Goal: Task Accomplishment & Management: Manage account settings

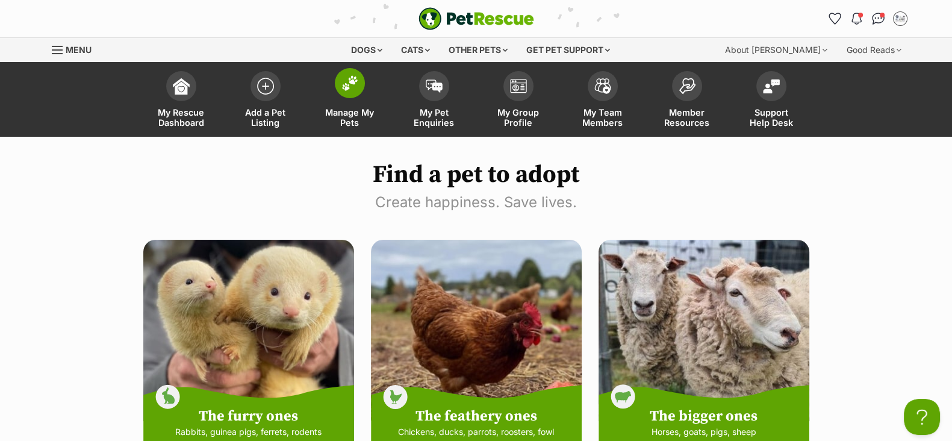
click at [364, 103] on link "Manage My Pets" at bounding box center [350, 101] width 84 height 72
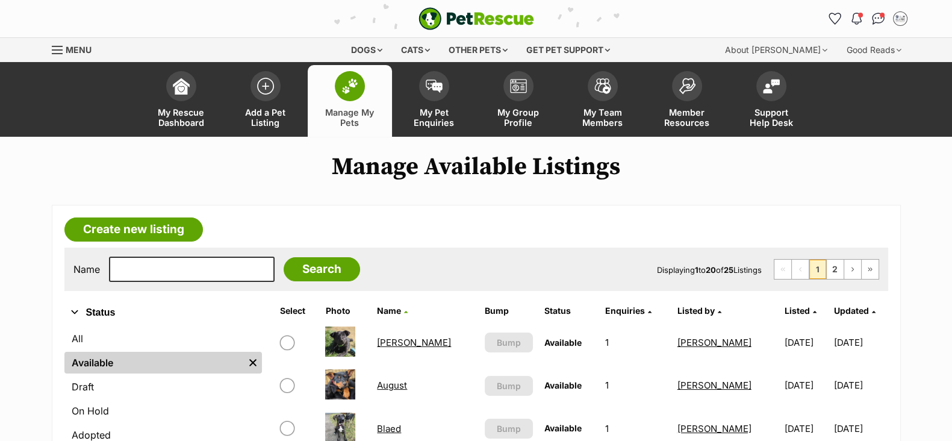
click at [401, 425] on link "Blaed" at bounding box center [389, 428] width 24 height 11
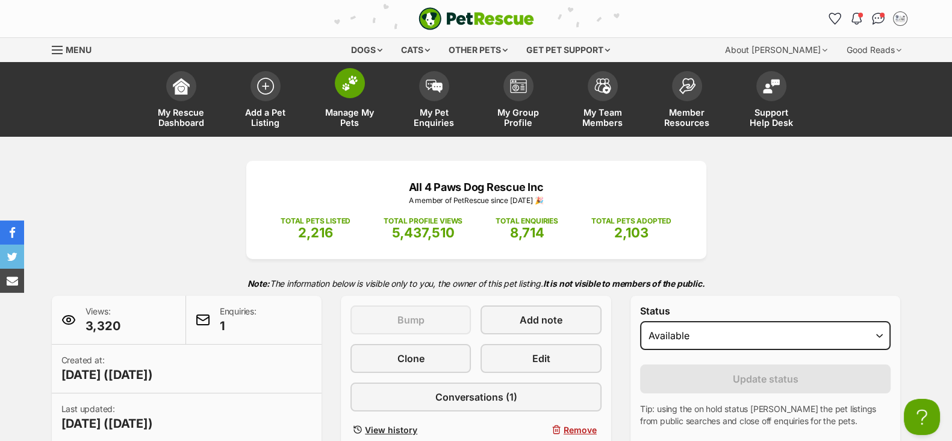
click at [350, 96] on span at bounding box center [350, 83] width 30 height 30
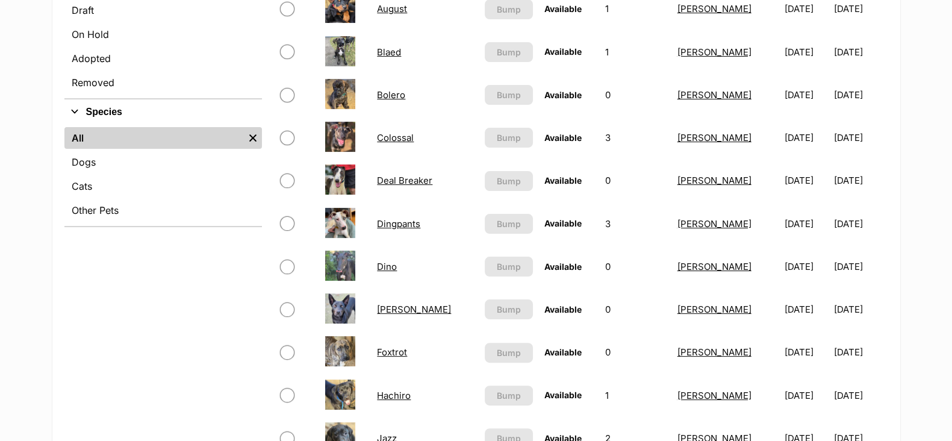
click at [404, 226] on link "Dingpants" at bounding box center [398, 223] width 43 height 11
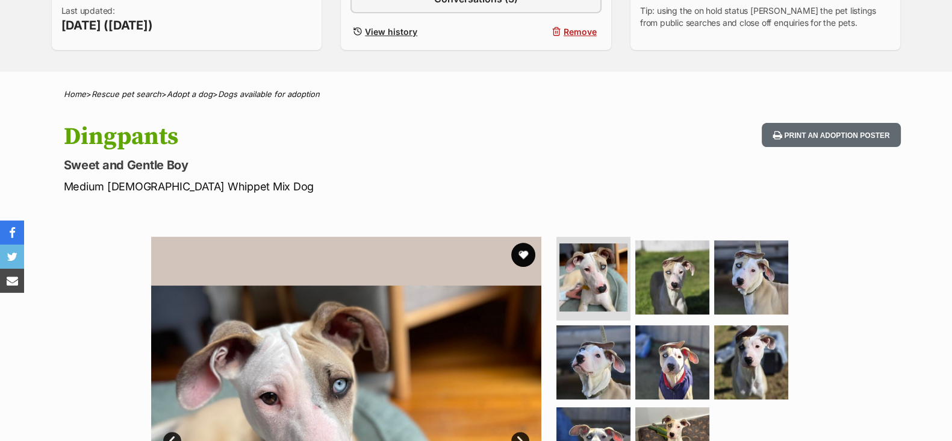
scroll to position [602, 0]
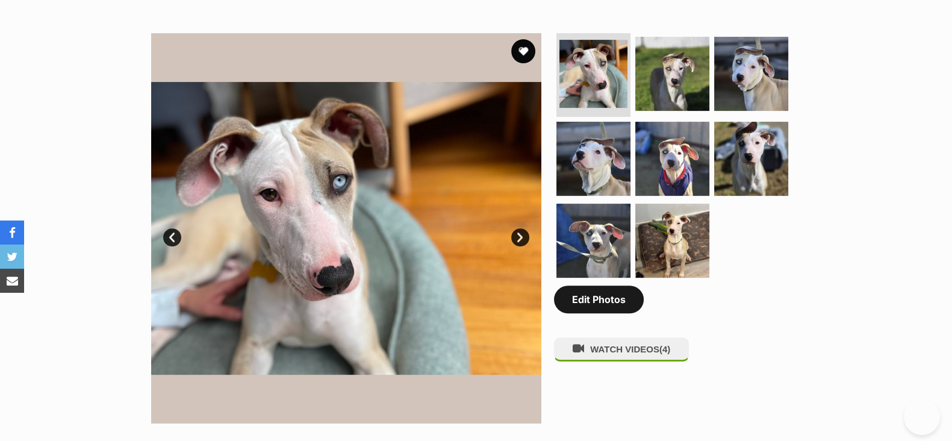
click at [611, 305] on link "Edit Photos" at bounding box center [599, 300] width 90 height 28
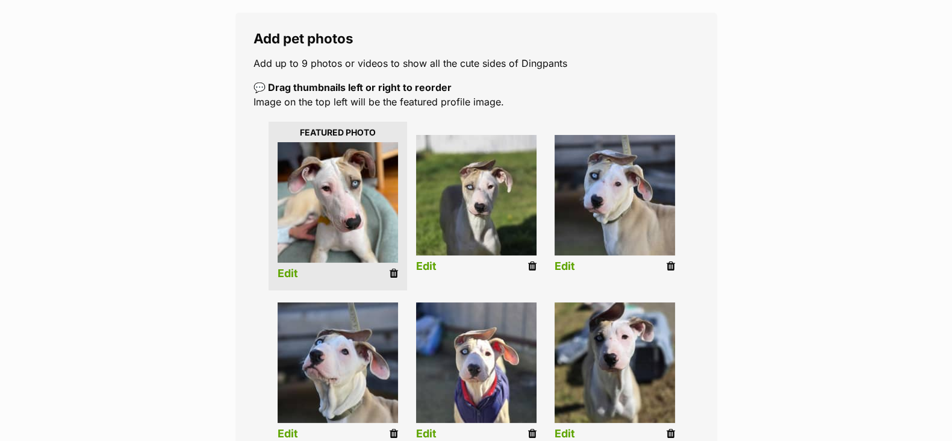
scroll to position [376, 0]
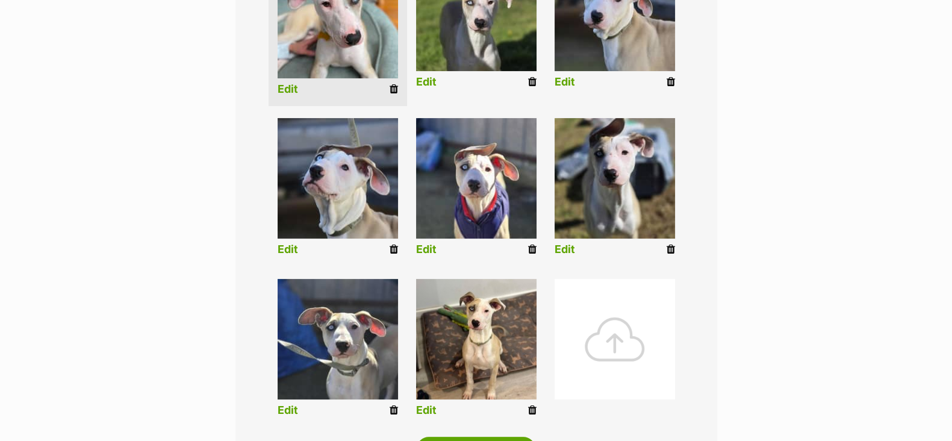
click at [617, 319] on div at bounding box center [615, 339] width 120 height 120
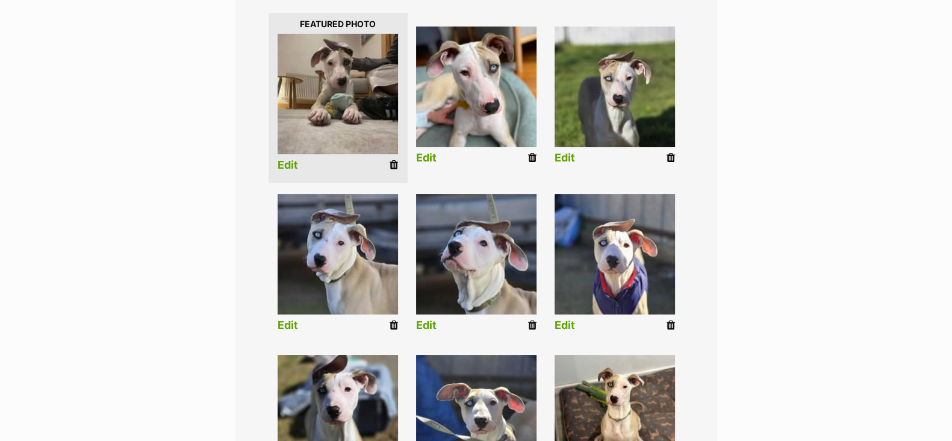
scroll to position [308, 0]
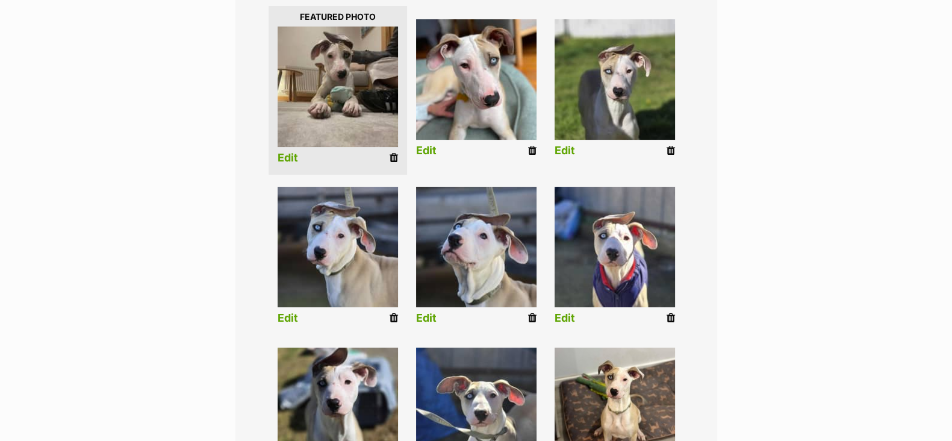
drag, startPoint x: 289, startPoint y: 160, endPoint x: 298, endPoint y: 162, distance: 8.6
click at [289, 160] on link "Edit" at bounding box center [288, 158] width 20 height 13
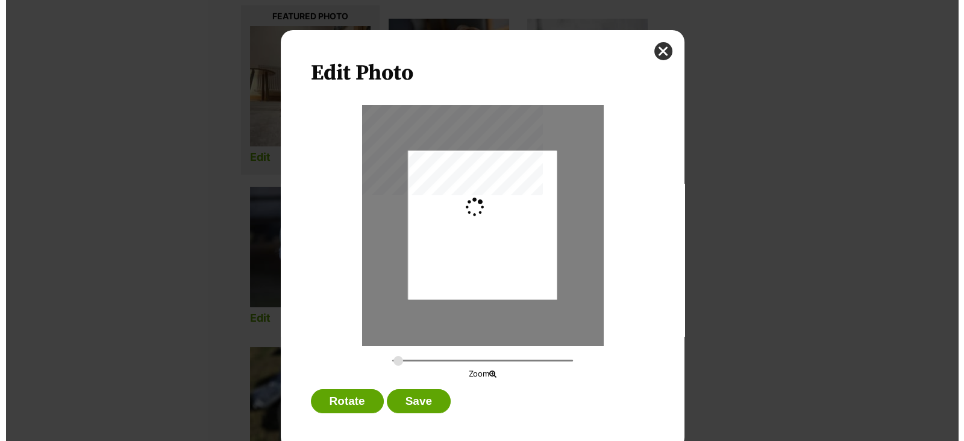
scroll to position [0, 0]
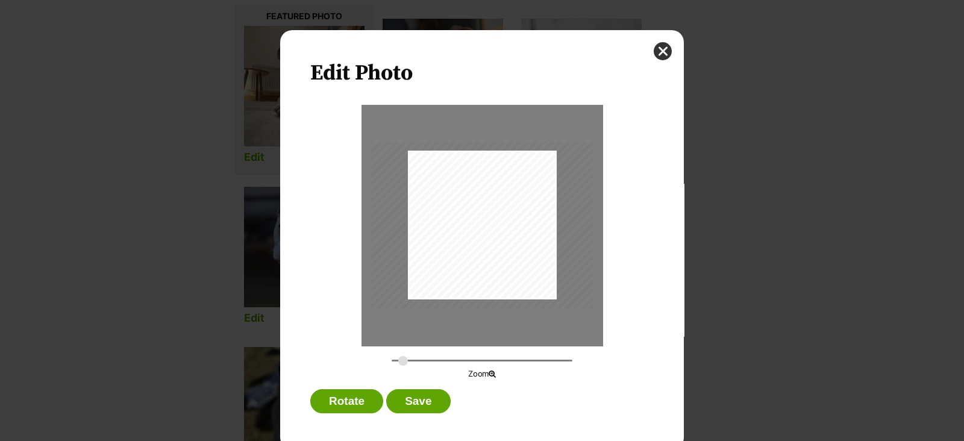
type input "0.4624"
click at [526, 263] on div "Dialog Window - Close (Press escape to close)" at bounding box center [482, 225] width 251 height 188
click at [521, 267] on div "Dialog Window - Close (Press escape to close)" at bounding box center [479, 240] width 251 height 188
drag, startPoint x: 521, startPoint y: 268, endPoint x: 513, endPoint y: 272, distance: 9.2
click at [513, 272] on div "Dialog Window - Close (Press escape to close)" at bounding box center [468, 244] width 251 height 188
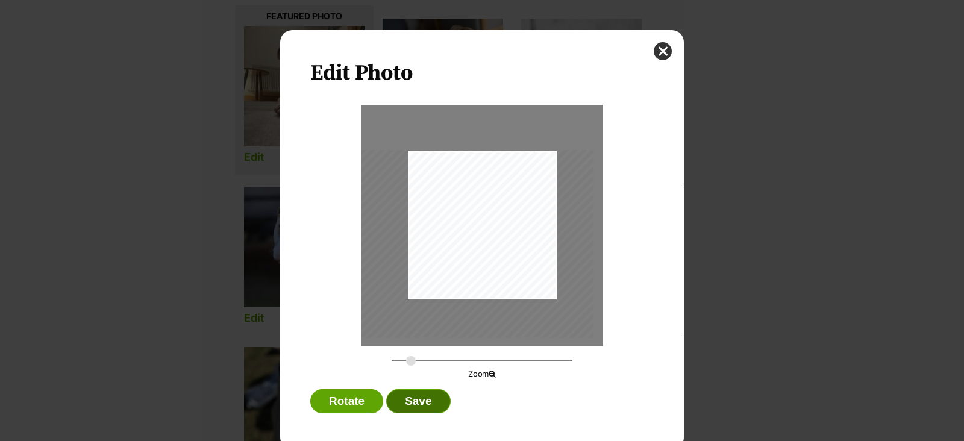
click at [419, 393] on button "Save" at bounding box center [418, 401] width 64 height 24
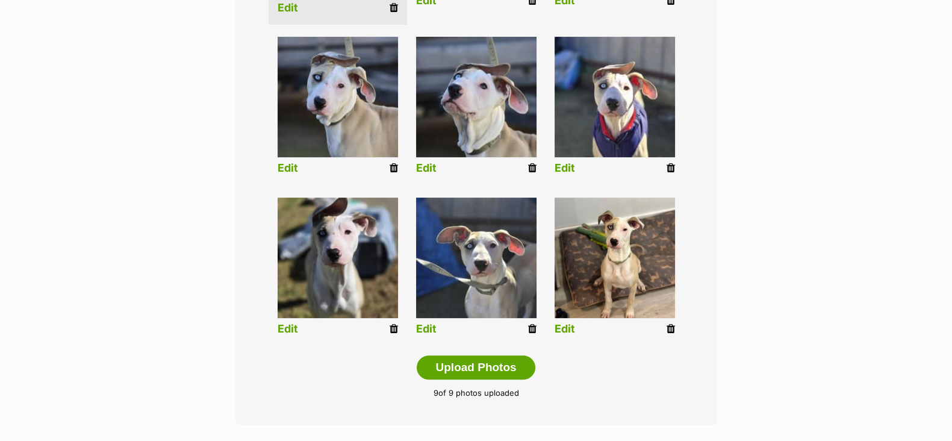
scroll to position [684, 0]
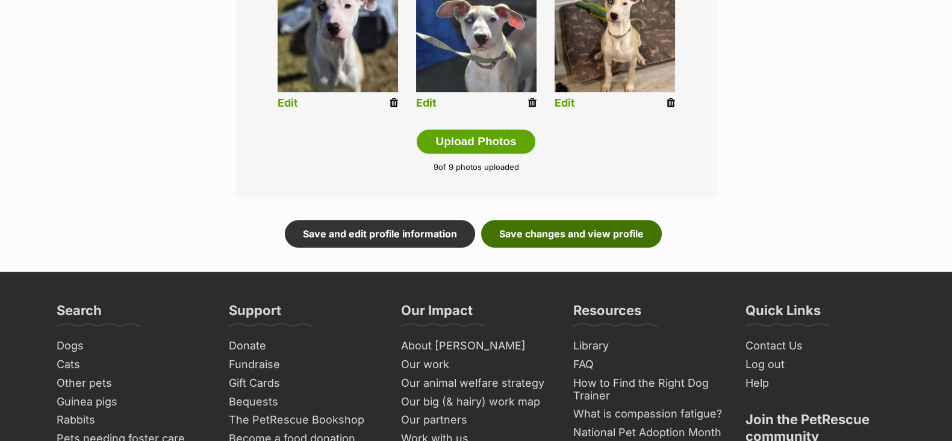
click at [596, 236] on link "Save changes and view profile" at bounding box center [571, 234] width 181 height 28
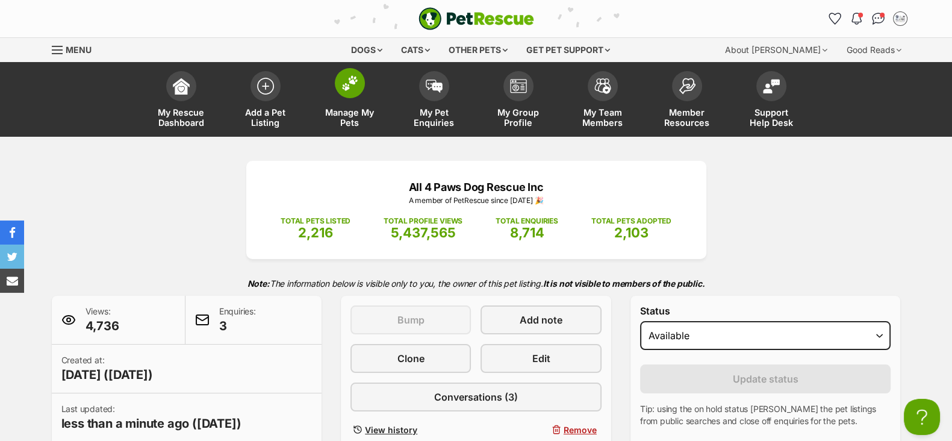
click at [354, 113] on span "Manage My Pets" at bounding box center [350, 117] width 54 height 20
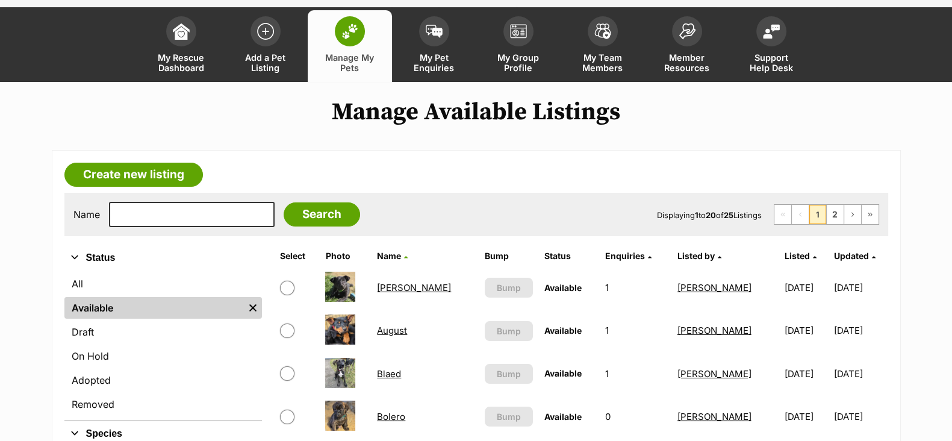
scroll to position [150, 0]
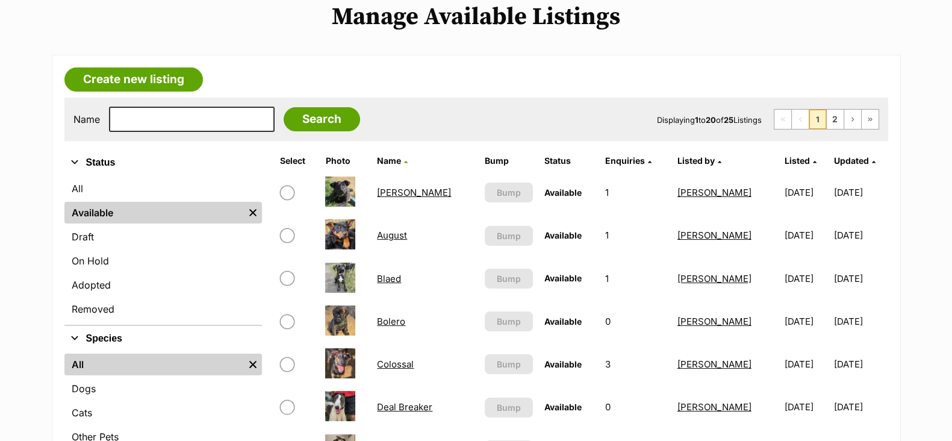
click at [396, 278] on link "Blaed" at bounding box center [389, 278] width 24 height 11
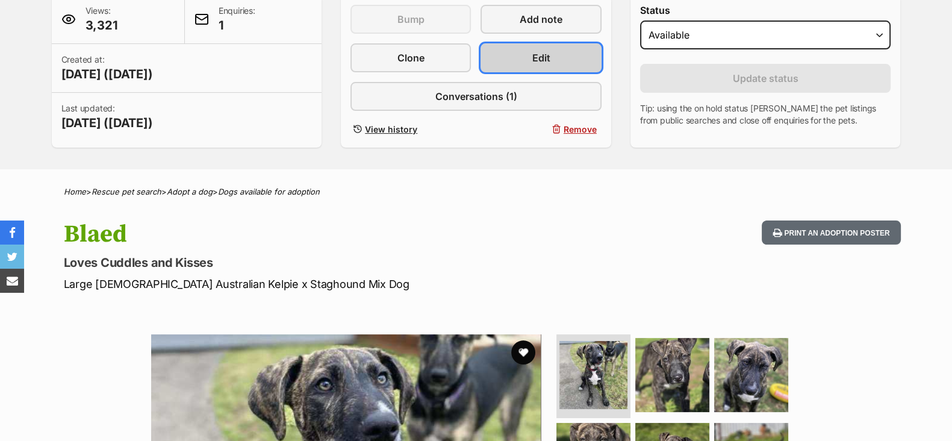
click at [542, 60] on span "Edit" at bounding box center [542, 58] width 18 height 14
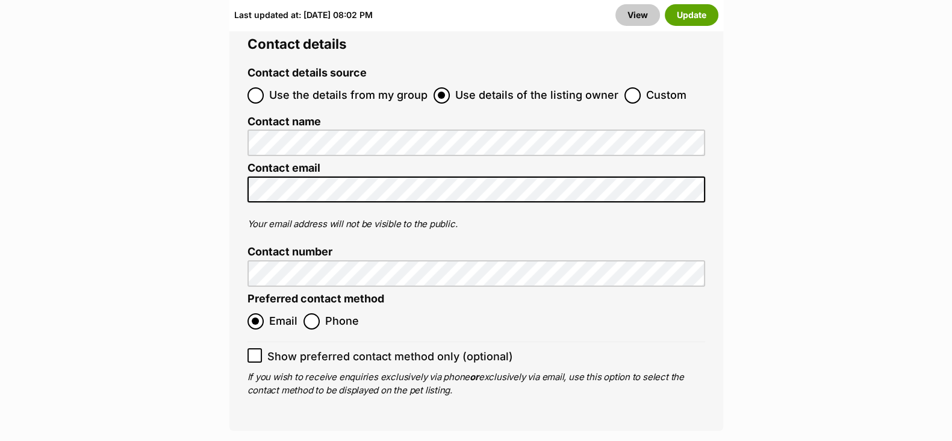
scroll to position [5045, 0]
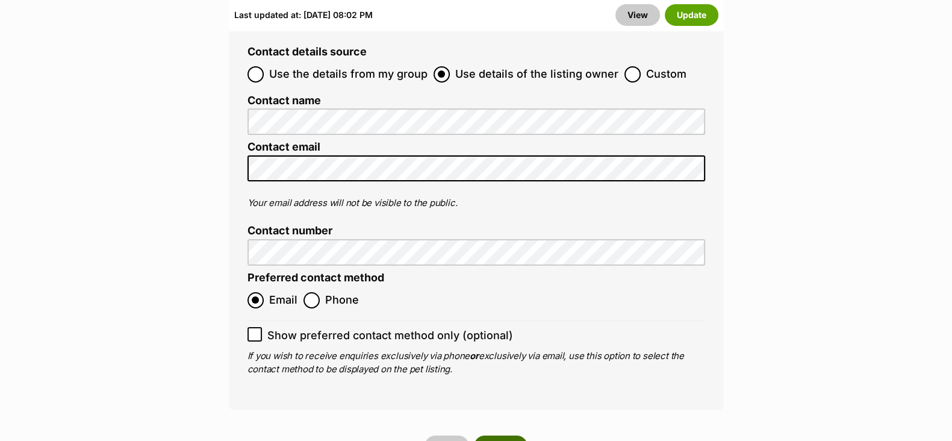
click at [514, 436] on button "Update" at bounding box center [501, 447] width 54 height 22
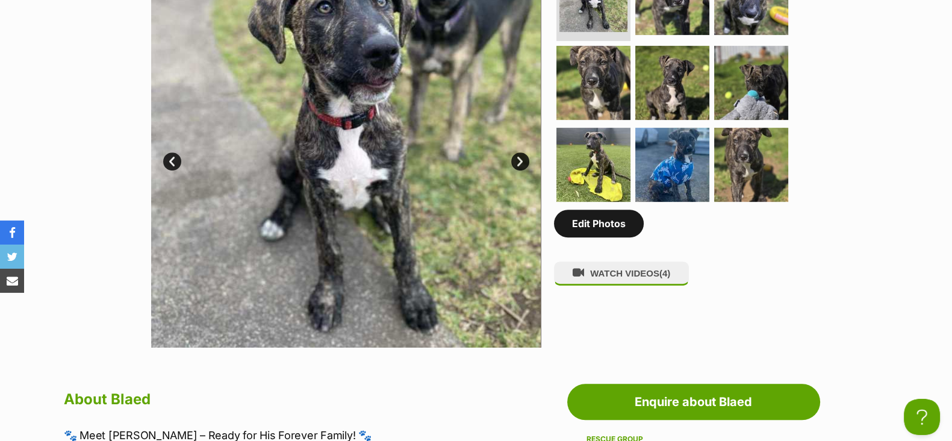
click at [591, 236] on link "Edit Photos" at bounding box center [599, 224] width 90 height 28
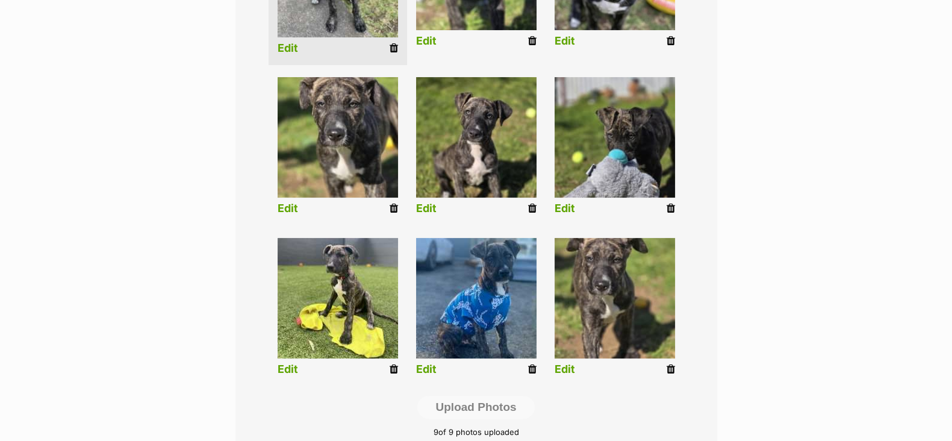
scroll to position [452, 0]
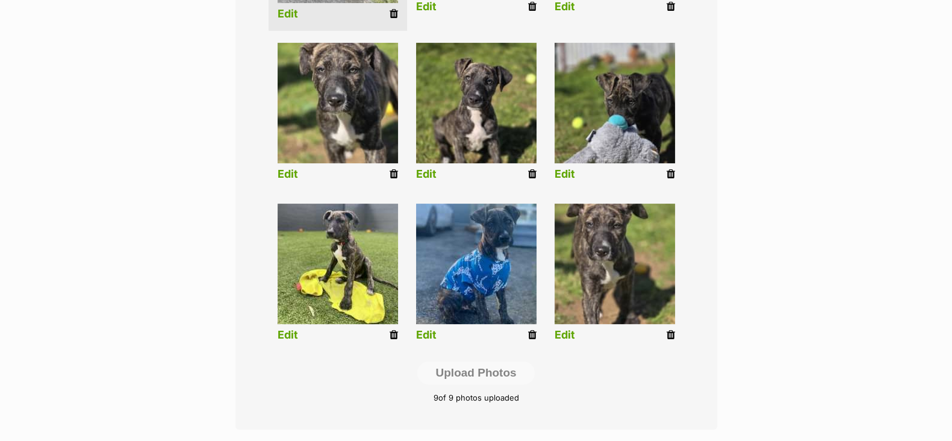
click at [668, 334] on icon at bounding box center [671, 335] width 8 height 11
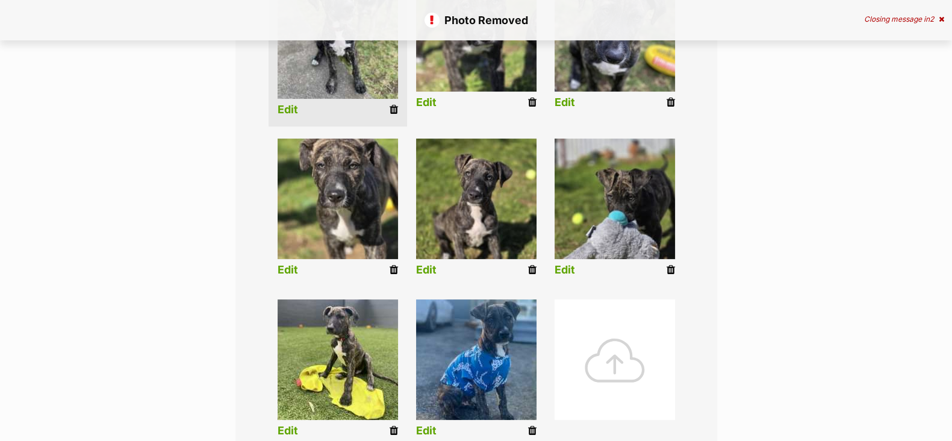
scroll to position [376, 0]
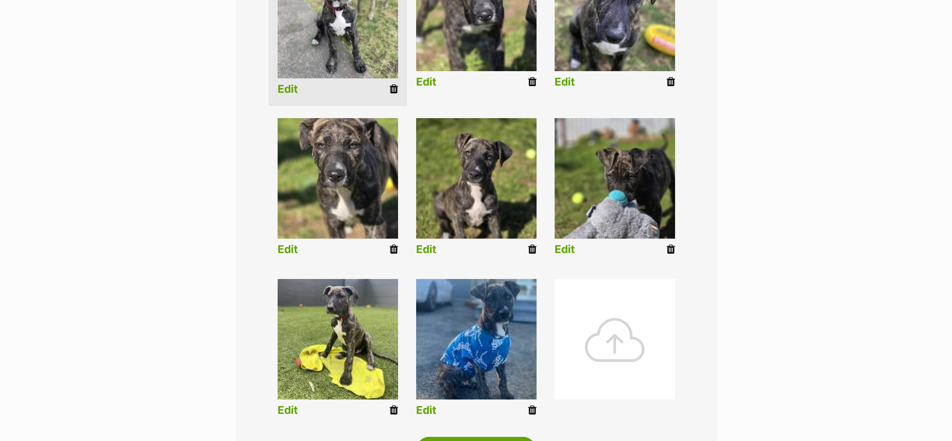
click at [530, 248] on icon at bounding box center [532, 249] width 8 height 11
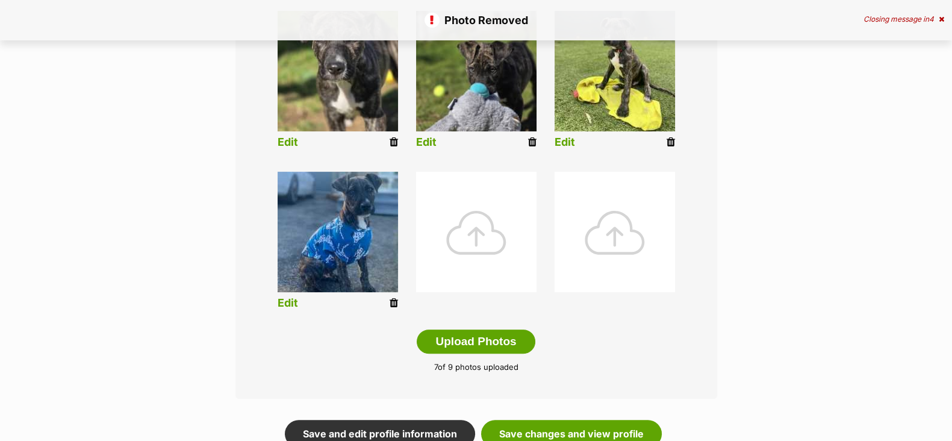
scroll to position [526, 0]
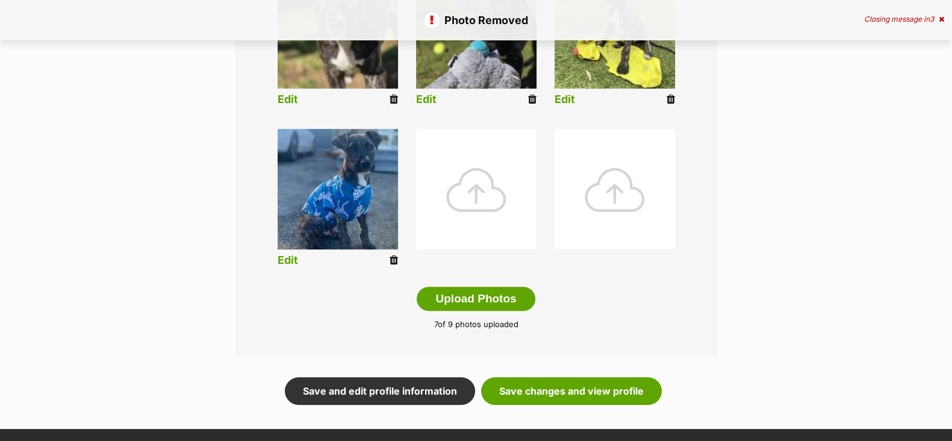
click at [395, 261] on icon at bounding box center [394, 260] width 8 height 11
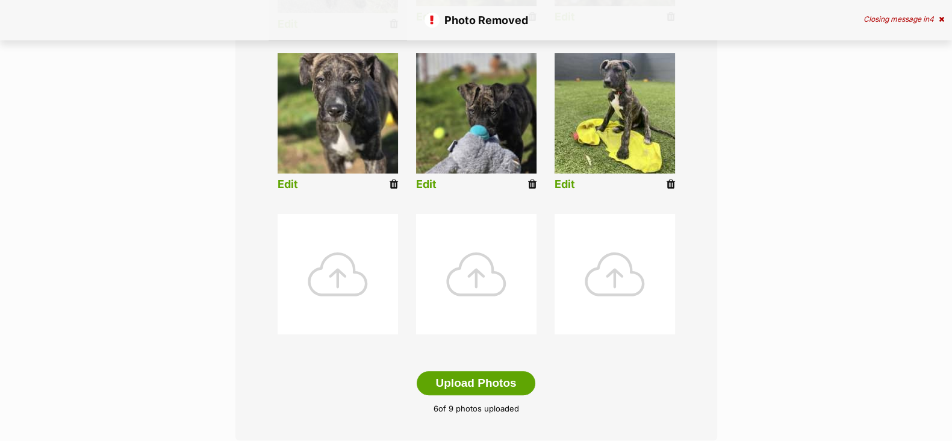
scroll to position [526, 0]
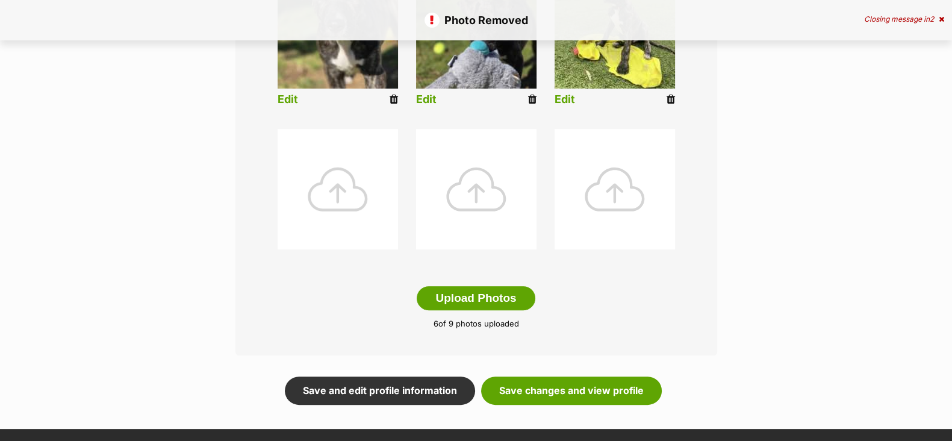
click at [364, 198] on div at bounding box center [338, 189] width 120 height 120
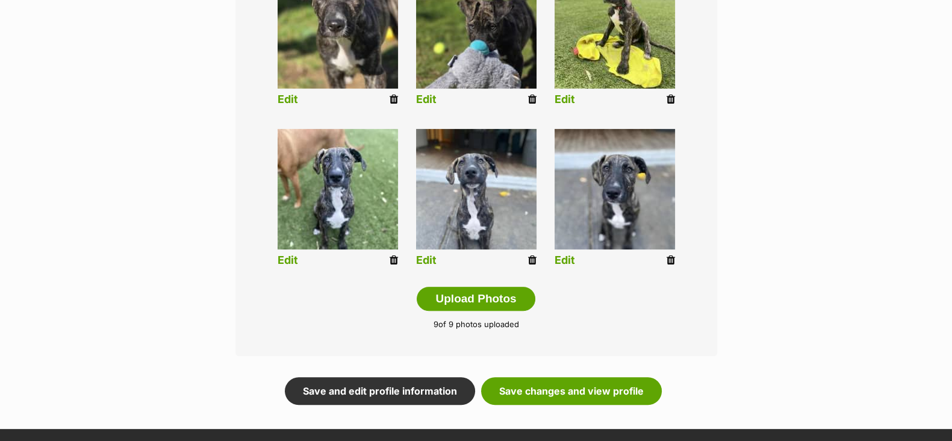
click at [571, 261] on link "Edit" at bounding box center [565, 260] width 20 height 13
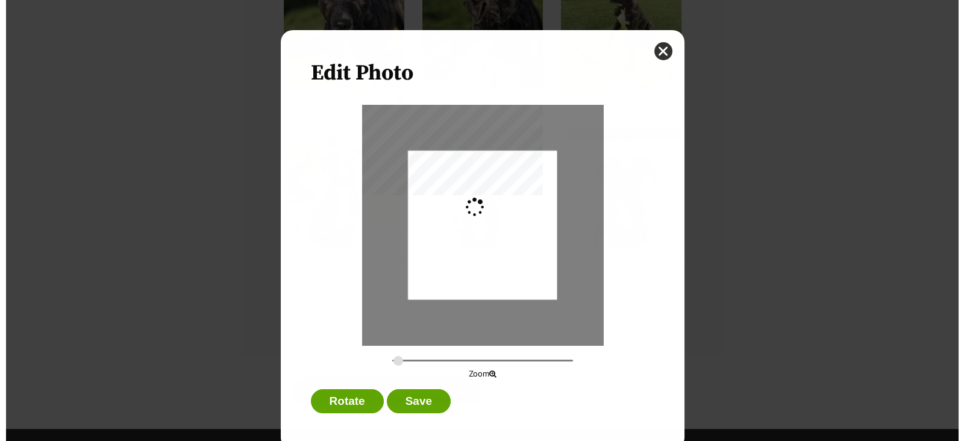
scroll to position [0, 0]
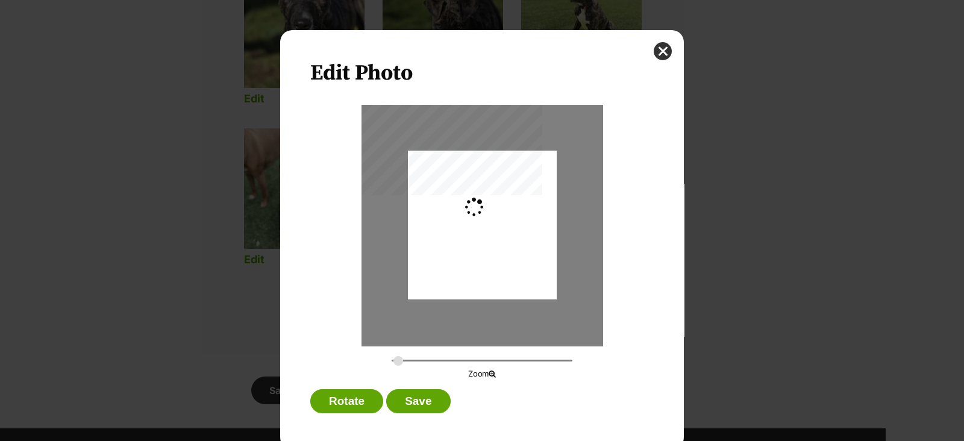
type input "0.2744"
drag, startPoint x: 531, startPoint y: 280, endPoint x: 536, endPoint y: 287, distance: 8.4
click at [536, 287] on div "Dialog Window - Close (Press escape to close)" at bounding box center [481, 232] width 149 height 198
click at [394, 402] on button "Save" at bounding box center [418, 401] width 64 height 24
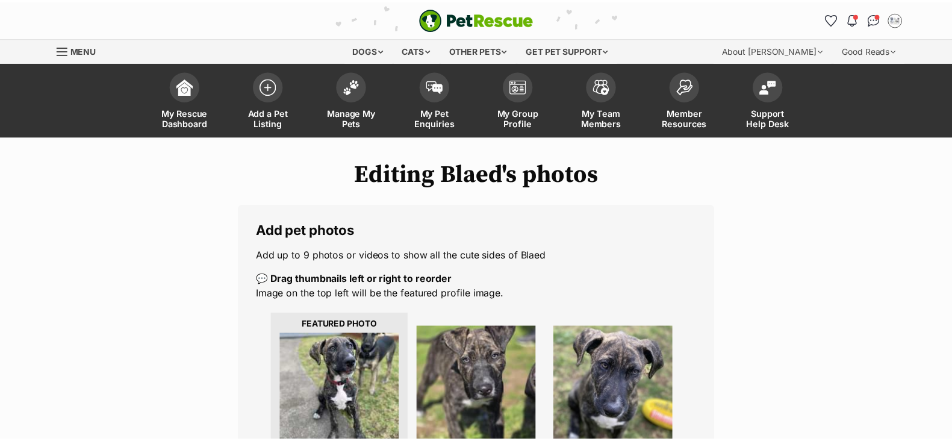
scroll to position [526, 0]
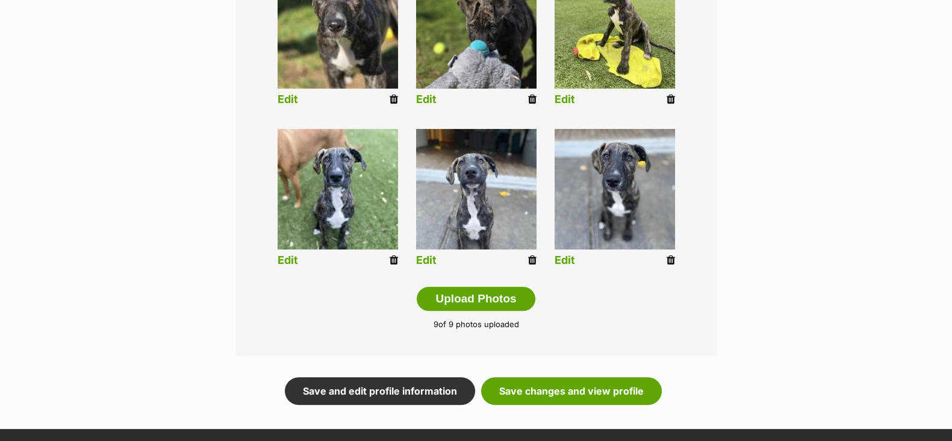
click at [420, 263] on link "Edit" at bounding box center [426, 260] width 20 height 13
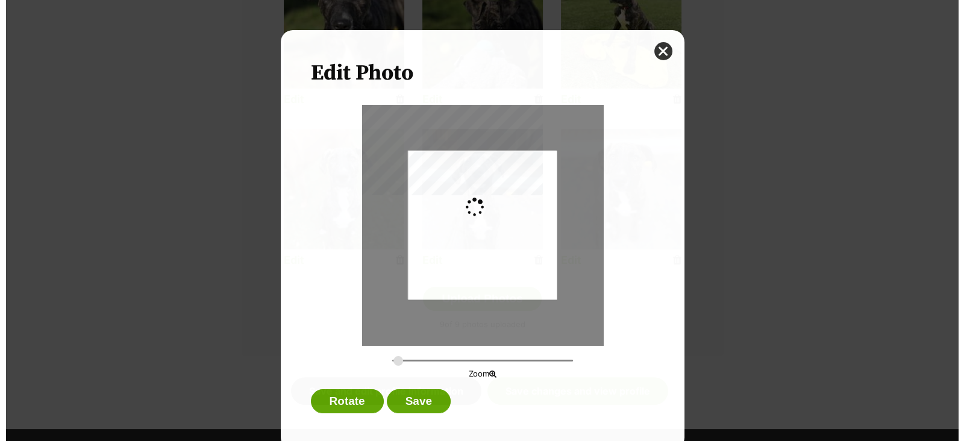
scroll to position [0, 0]
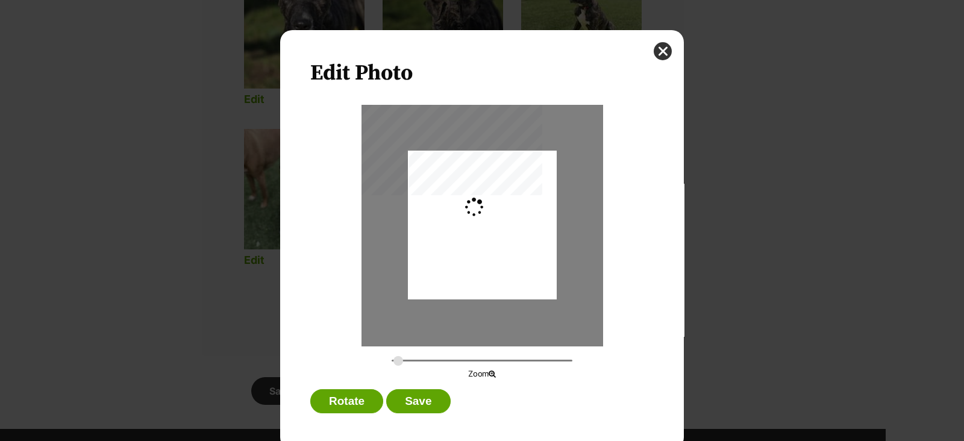
type input "0.2744"
click at [494, 270] on div "Dialog Window - Close (Press escape to close)" at bounding box center [481, 225] width 149 height 198
click at [414, 393] on button "Save" at bounding box center [418, 401] width 64 height 24
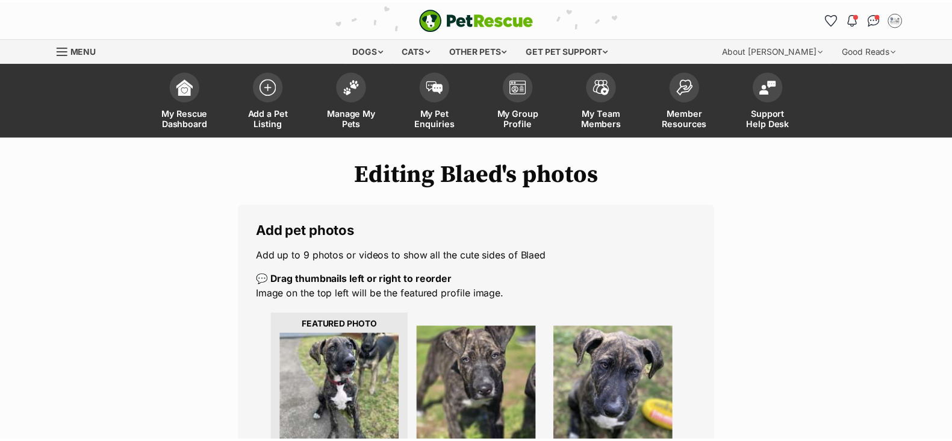
scroll to position [526, 0]
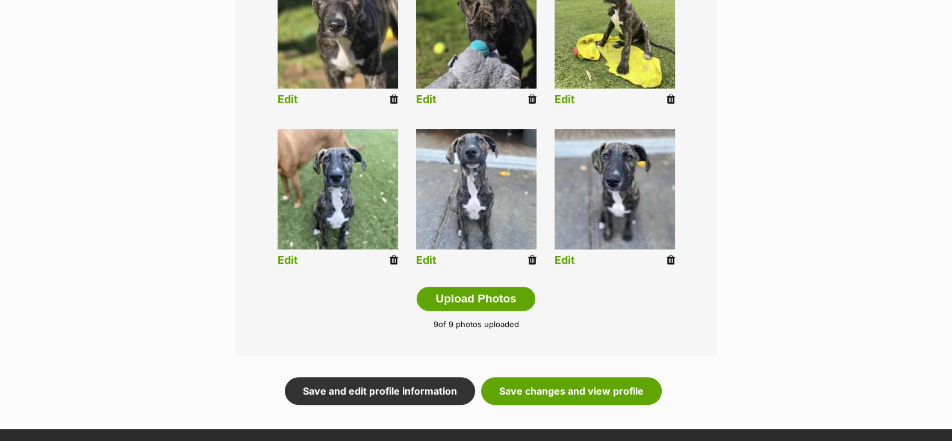
click at [295, 261] on link "Edit" at bounding box center [288, 260] width 20 height 13
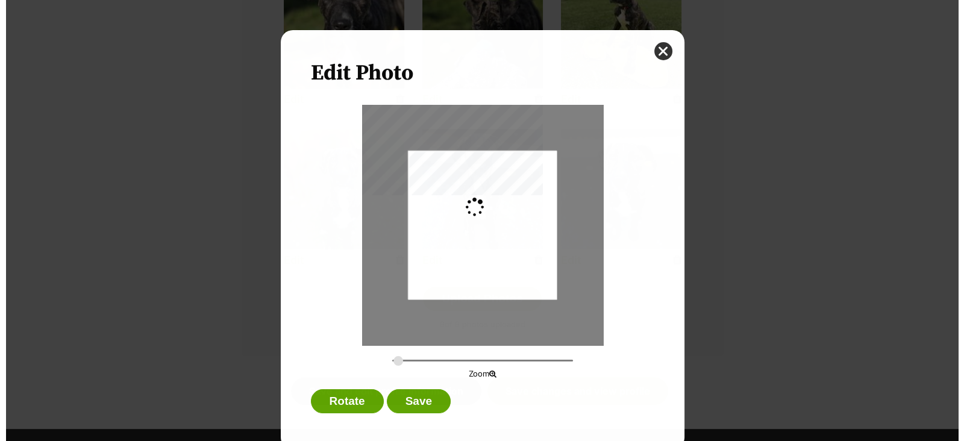
scroll to position [0, 0]
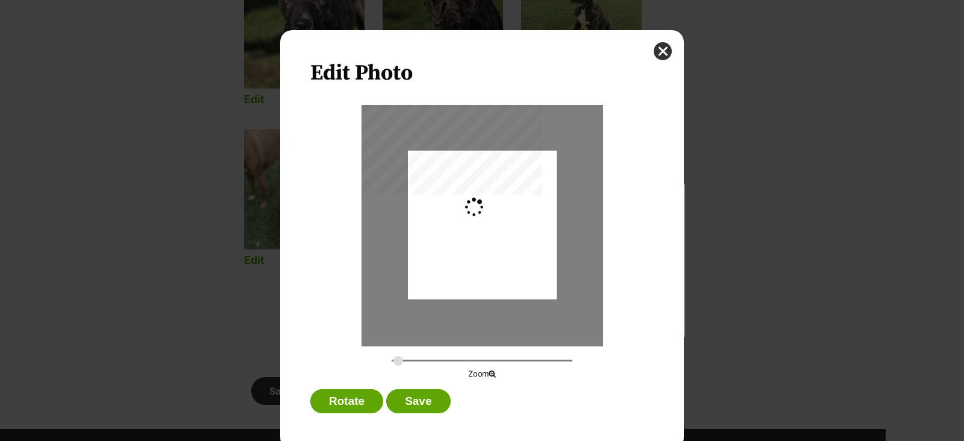
type input "0.2744"
drag, startPoint x: 501, startPoint y: 272, endPoint x: 509, endPoint y: 280, distance: 11.1
click at [509, 280] on div "Dialog Window - Close (Press escape to close)" at bounding box center [481, 233] width 149 height 198
click at [428, 401] on button "Save" at bounding box center [418, 401] width 64 height 24
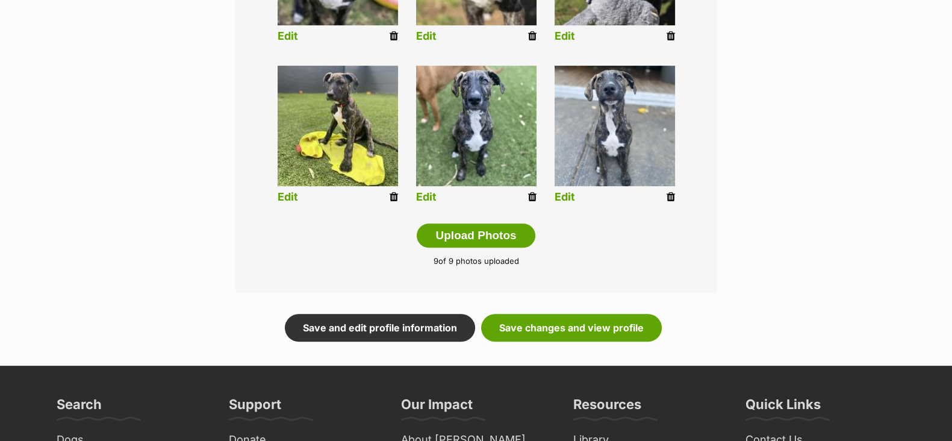
scroll to position [594, 0]
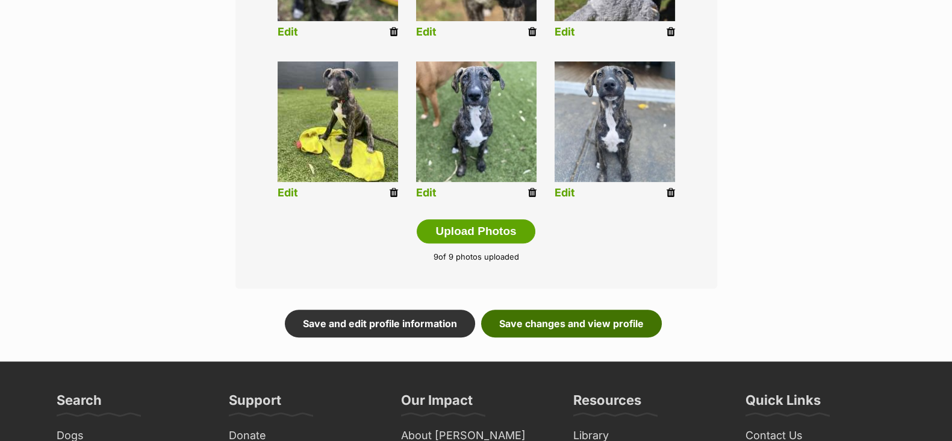
click at [551, 326] on link "Save changes and view profile" at bounding box center [571, 324] width 181 height 28
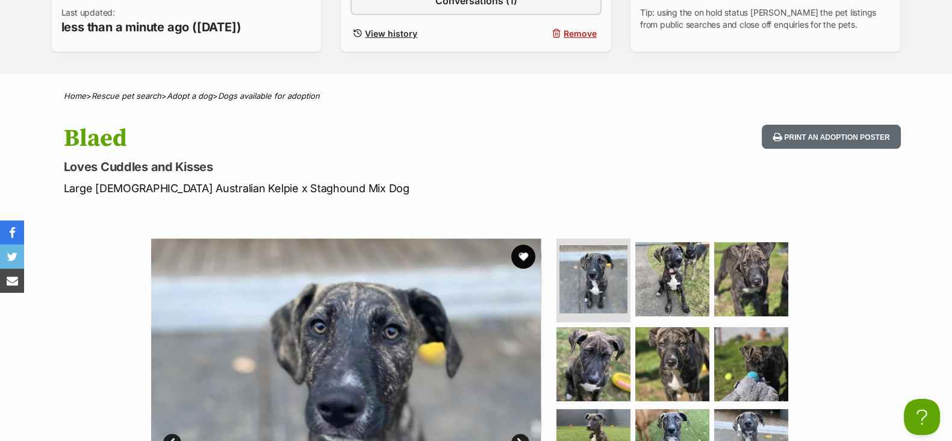
scroll to position [226, 0]
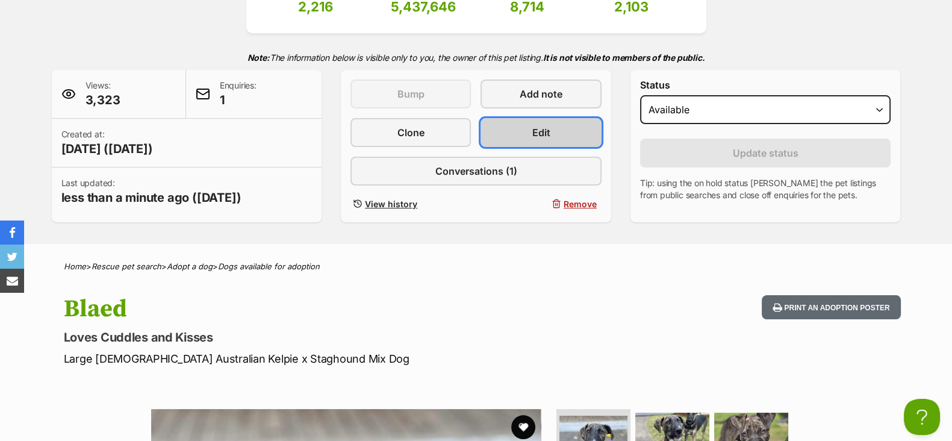
click at [536, 136] on span "Edit" at bounding box center [542, 132] width 18 height 14
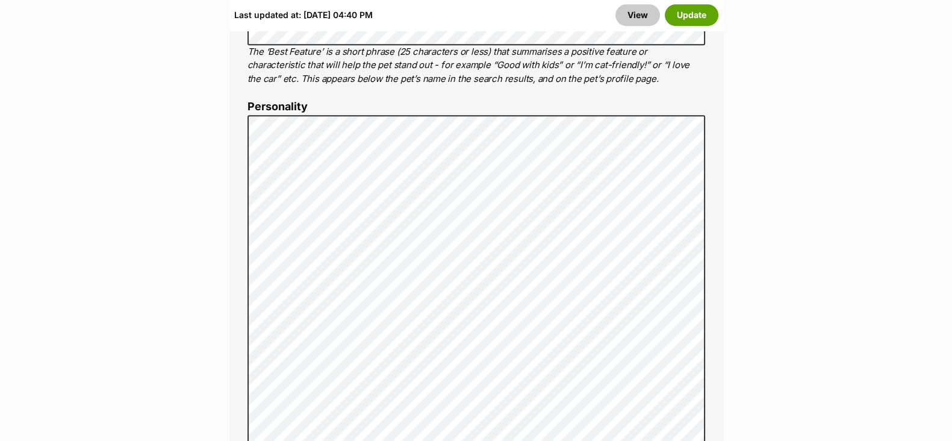
scroll to position [1054, 0]
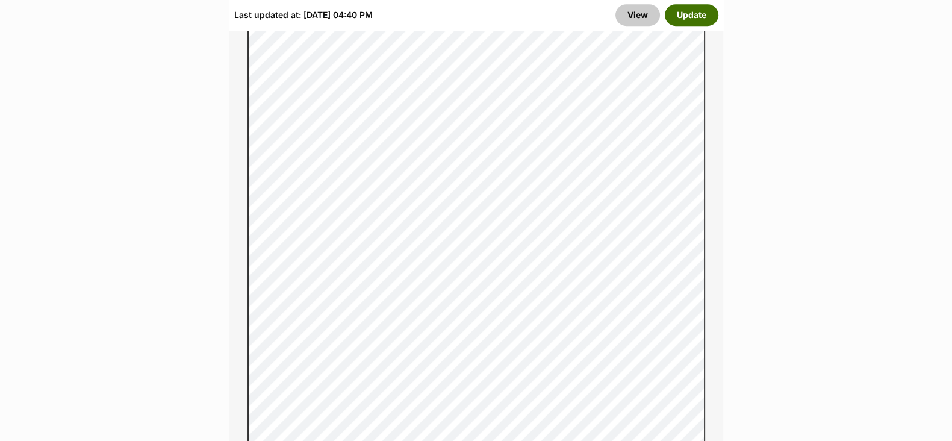
click at [684, 17] on button "Update" at bounding box center [692, 15] width 54 height 22
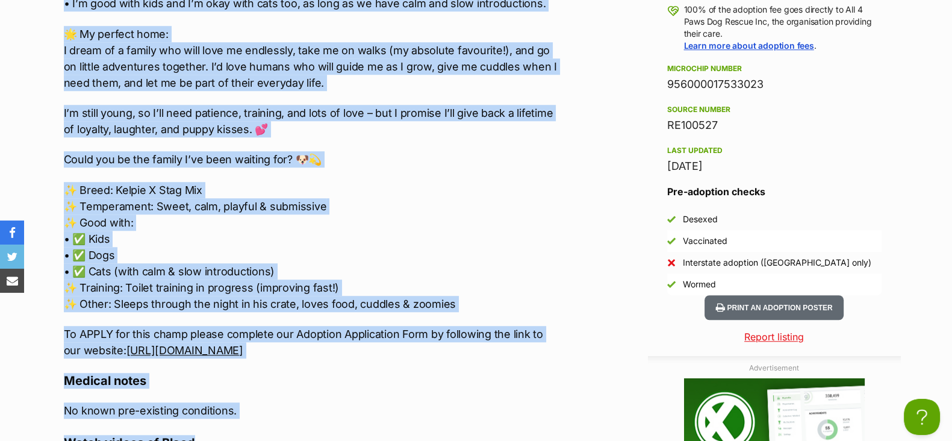
scroll to position [1340, 0]
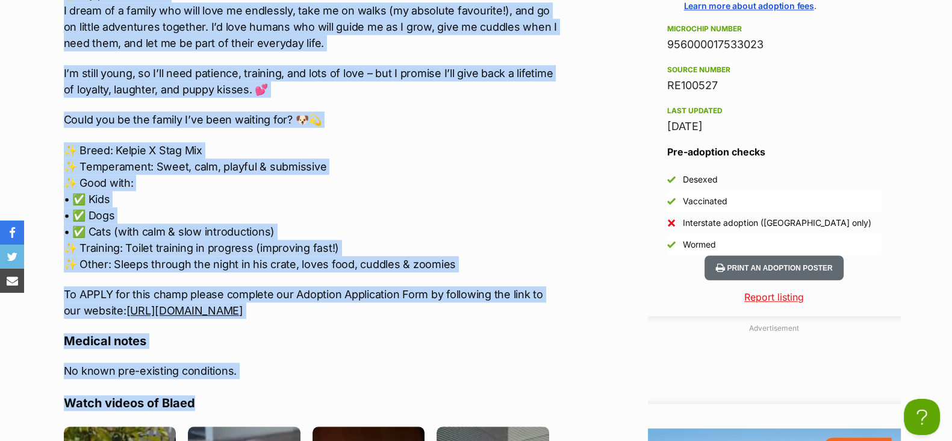
drag, startPoint x: 57, startPoint y: 126, endPoint x: 445, endPoint y: 308, distance: 428.2
click at [445, 308] on div "About Blaed 🐾 Meet [PERSON_NAME] – Ready for His Forever Family! 🐾 Hi, I’m Blae…" at bounding box center [307, 296] width 510 height 1145
copy div "🐾 Lore Ipsum – Dolor sit Ame Consect Adipis! 🐾 El, S’d Eiusm – tem in utlabo et…"
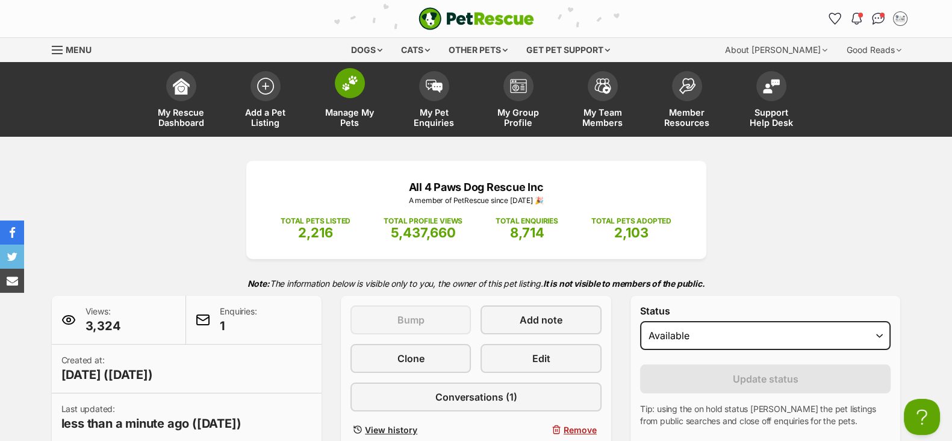
click at [346, 110] on span "Manage My Pets" at bounding box center [350, 117] width 54 height 20
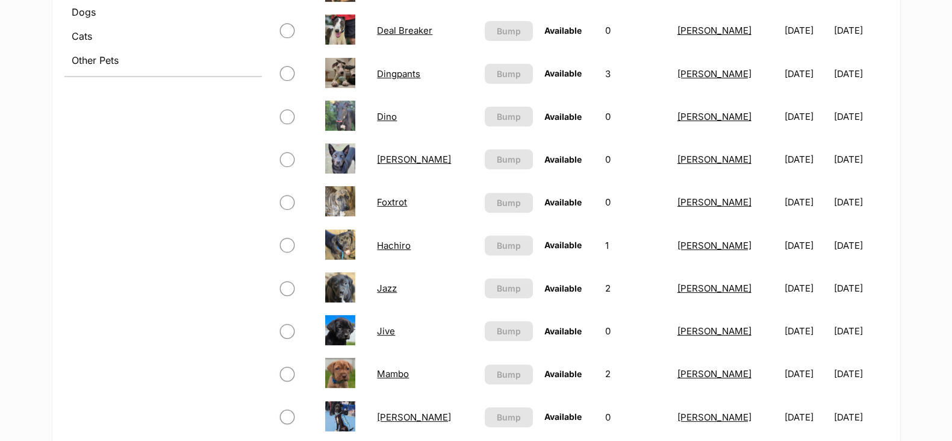
scroll to position [226, 0]
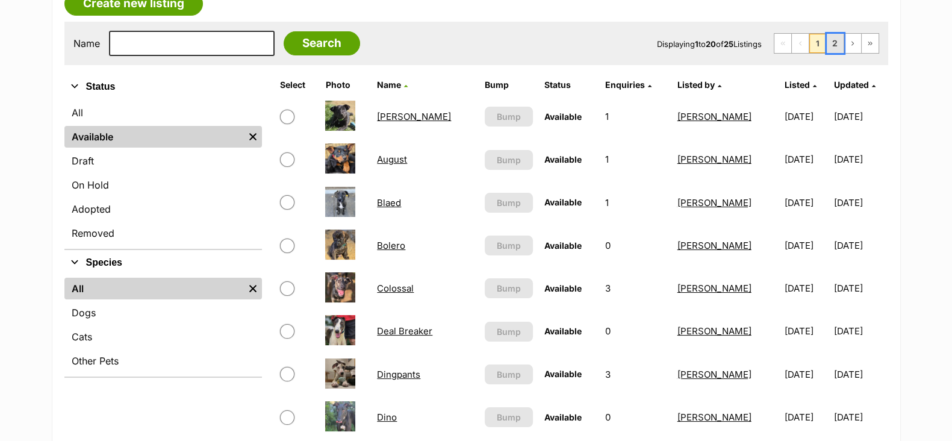
click at [839, 40] on link "2" at bounding box center [835, 43] width 17 height 19
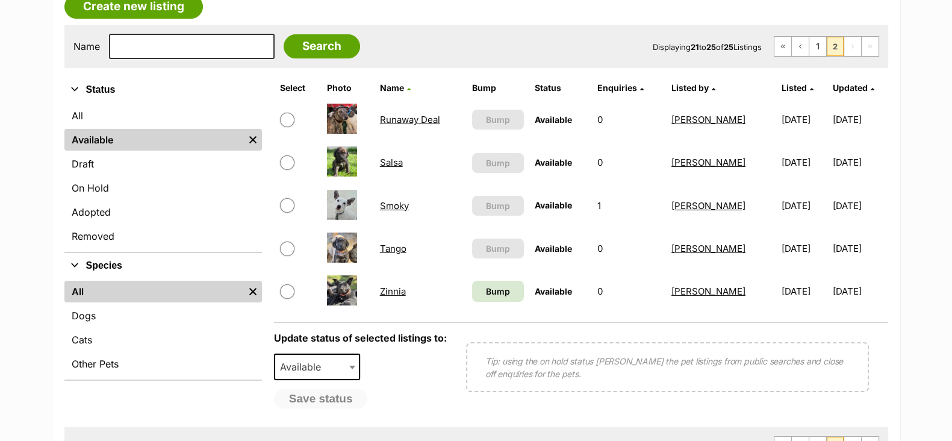
scroll to position [226, 0]
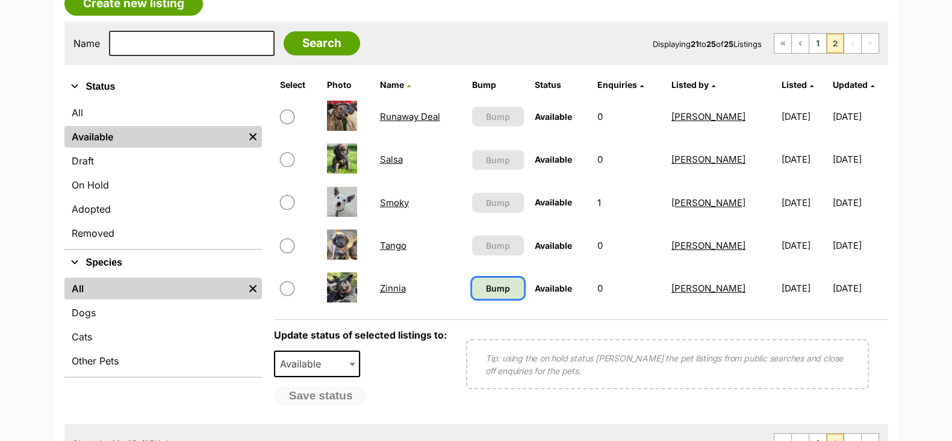
click at [498, 291] on span "Bump" at bounding box center [498, 288] width 24 height 13
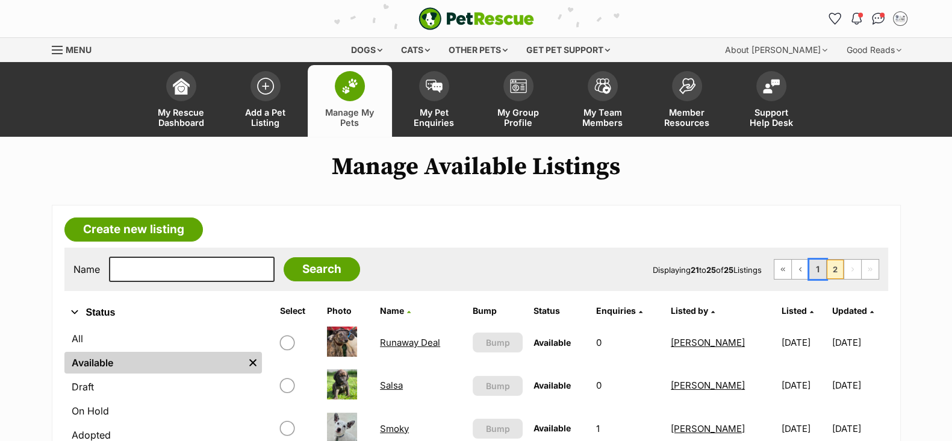
click at [817, 272] on link "1" at bounding box center [818, 269] width 17 height 19
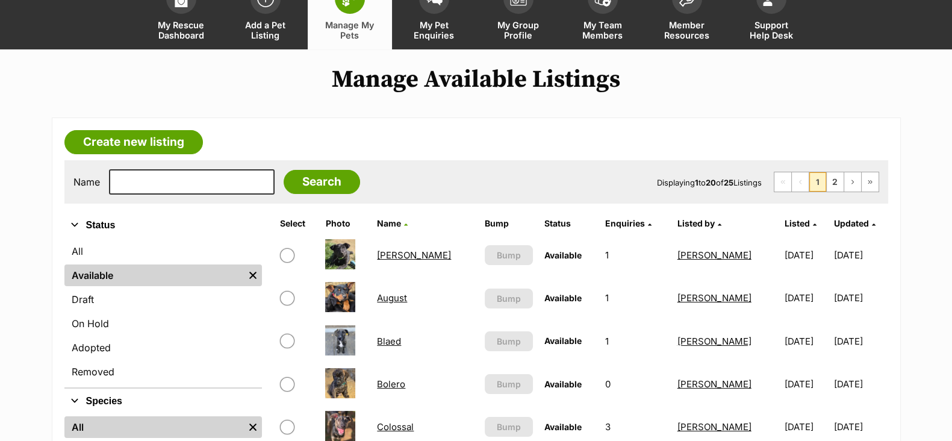
scroll to position [150, 0]
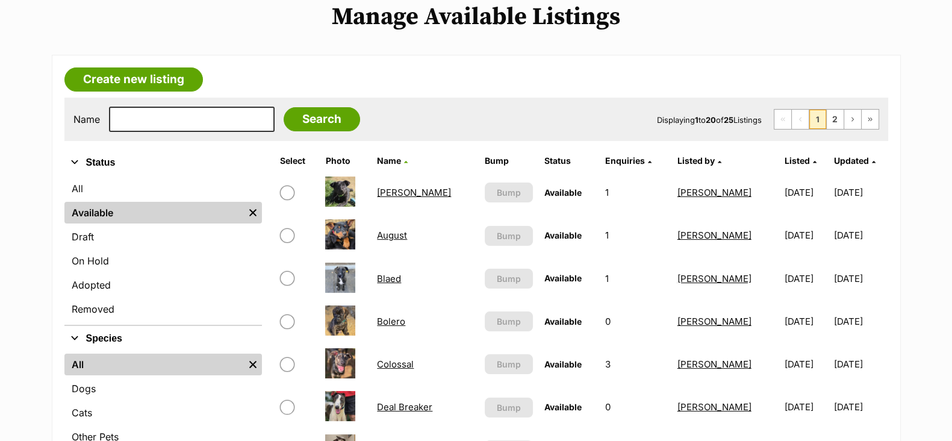
click at [392, 316] on link "Bolero" at bounding box center [391, 321] width 28 height 11
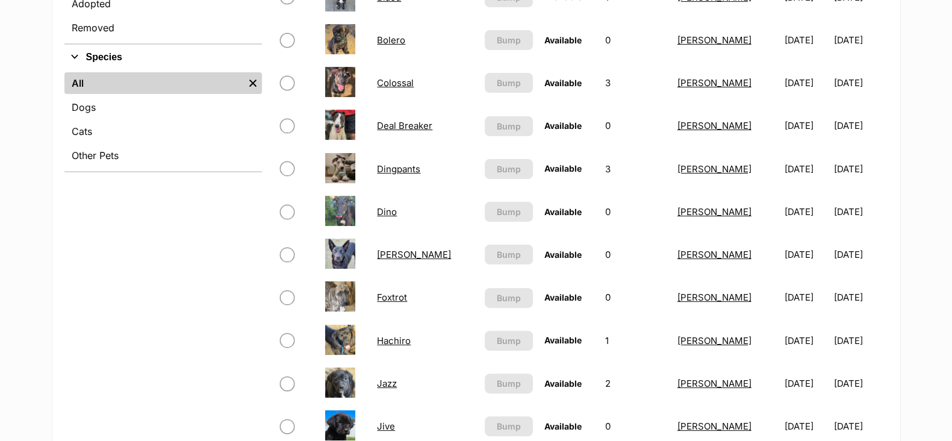
scroll to position [452, 0]
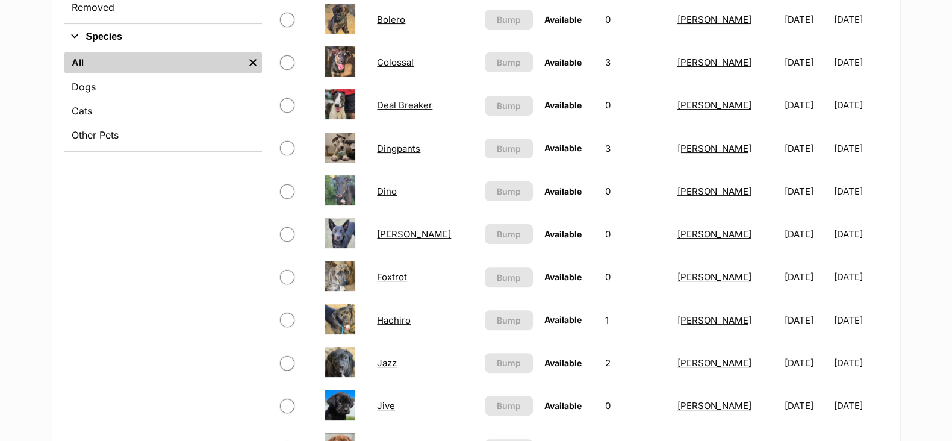
click at [398, 279] on link "Foxtrot" at bounding box center [392, 276] width 30 height 11
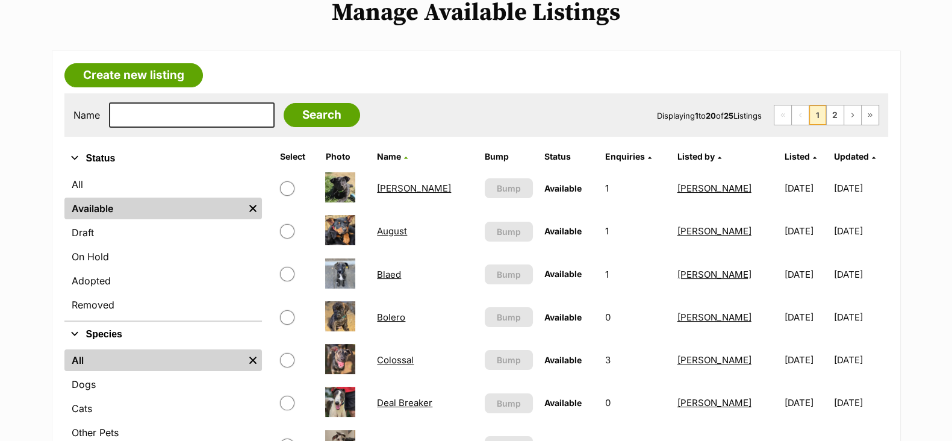
scroll to position [150, 0]
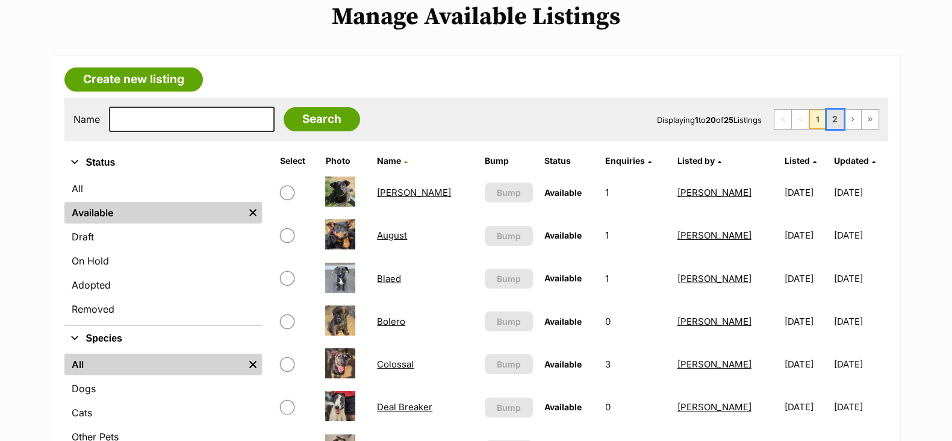
drag, startPoint x: 838, startPoint y: 116, endPoint x: 829, endPoint y: 116, distance: 8.4
click at [838, 116] on link "2" at bounding box center [835, 119] width 17 height 19
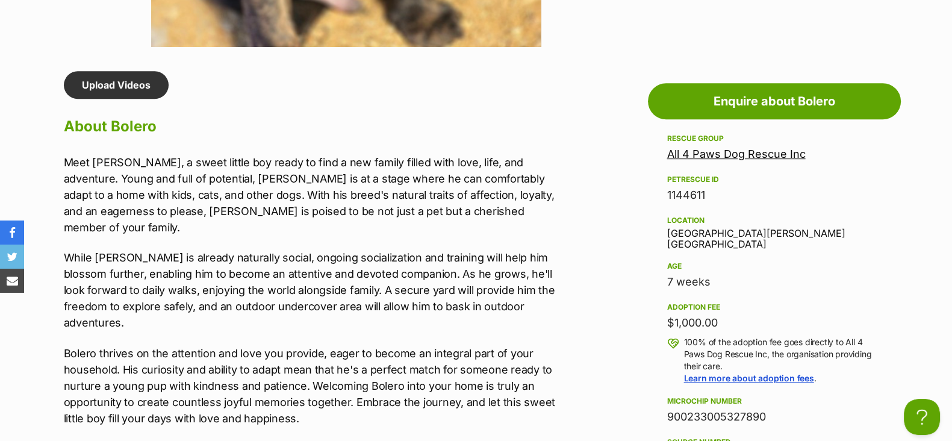
drag, startPoint x: 55, startPoint y: 161, endPoint x: 470, endPoint y: 428, distance: 493.8
click at [470, 428] on div "Upload Videos About Bolero Meet Bolero, a sweet little boy ready to find a new …" at bounding box center [307, 448] width 510 height 755
copy div "Meet Bolero, a sweet little boy ready to find a new family filled with love, li…"
drag, startPoint x: 771, startPoint y: 406, endPoint x: 667, endPoint y: 399, distance: 104.5
click at [667, 408] on div "900233005327890" at bounding box center [774, 416] width 214 height 17
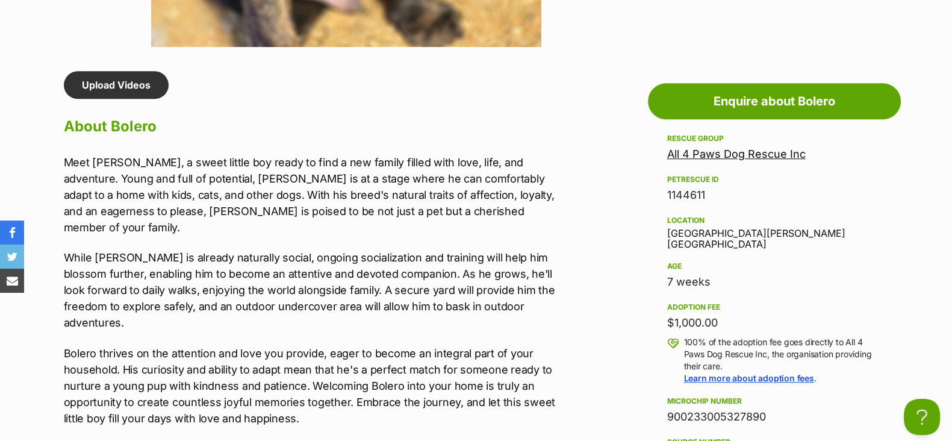
copy div "900233005327890"
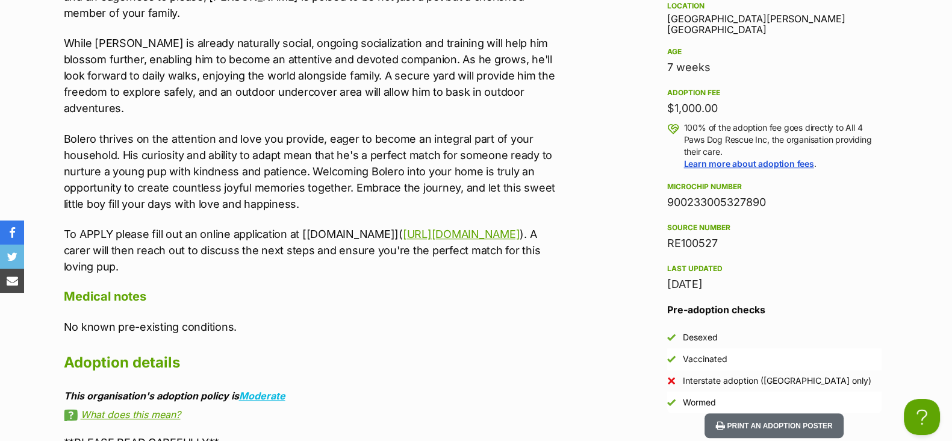
scroll to position [1280, 0]
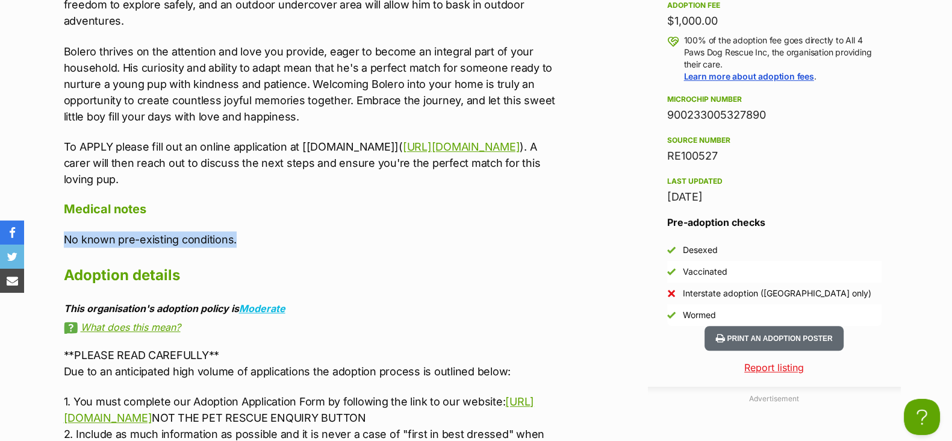
drag, startPoint x: 256, startPoint y: 224, endPoint x: 51, endPoint y: 214, distance: 205.0
click at [52, 214] on div "Upload Videos About Bolero Meet Bolero, a sweet little boy ready to find a new …" at bounding box center [307, 146] width 510 height 755
copy p "No known pre-existing conditions."
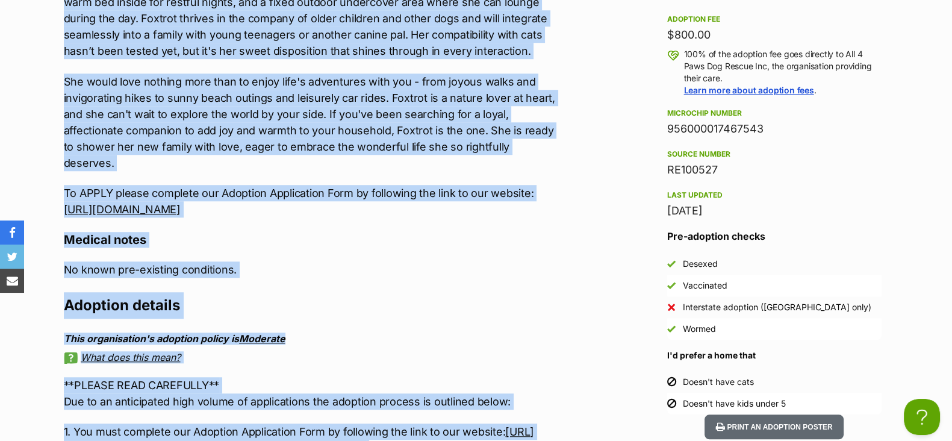
scroll to position [1291, 0]
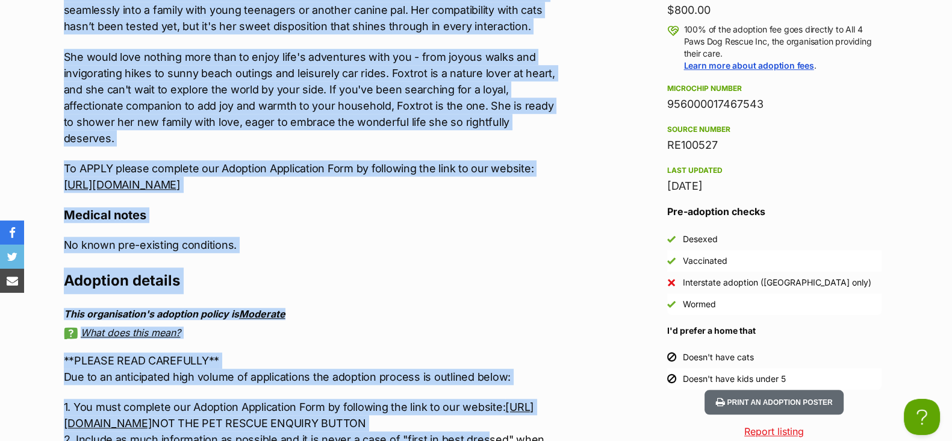
drag, startPoint x: 56, startPoint y: 158, endPoint x: 478, endPoint y: 163, distance: 421.7
click at [478, 163] on div "Upload Videos About Foxtrot Meet Foxtrot, an exceptionally sweet and gentle gir…" at bounding box center [307, 143] width 510 height 771
drag, startPoint x: 771, startPoint y: 93, endPoint x: 667, endPoint y: 91, distance: 104.2
click at [667, 96] on div "956000017467543" at bounding box center [774, 104] width 214 height 17
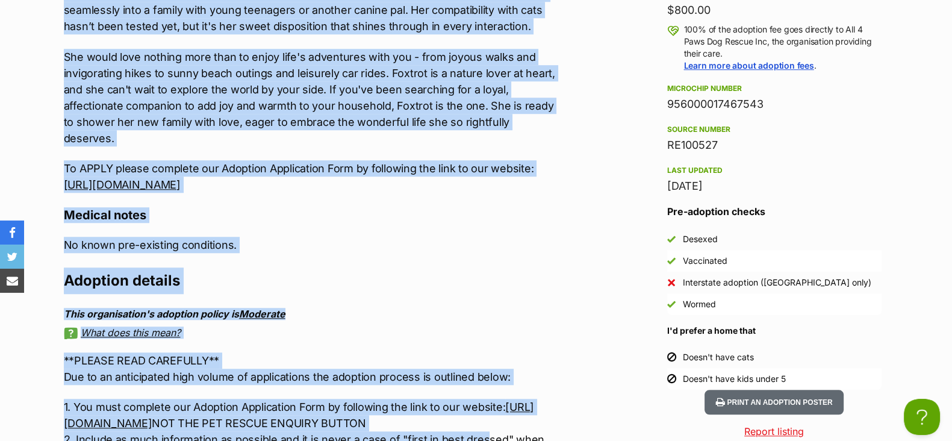
click at [667, 96] on div "956000017467543" at bounding box center [774, 104] width 214 height 17
copy div "956000017467543"
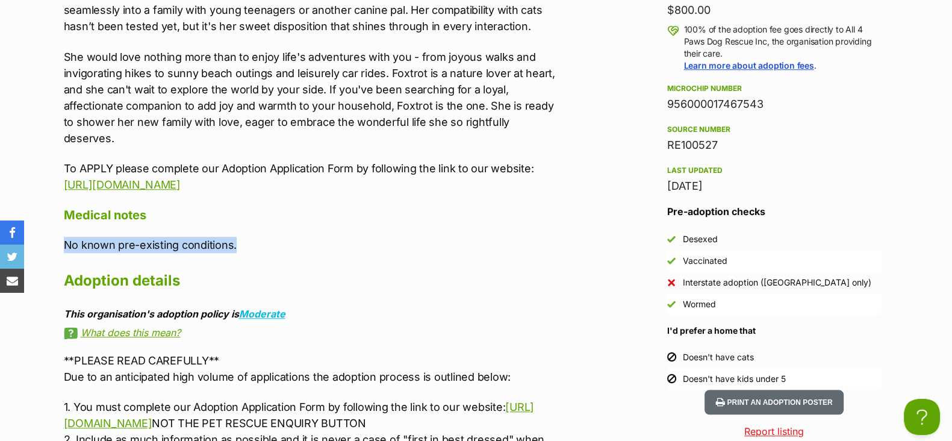
drag, startPoint x: 271, startPoint y: 228, endPoint x: 61, endPoint y: 213, distance: 210.8
click at [61, 213] on div "Upload Videos About Foxtrot Meet Foxtrot, an exceptionally sweet and gentle gir…" at bounding box center [307, 143] width 510 height 771
copy p "No known pre-existing conditions."
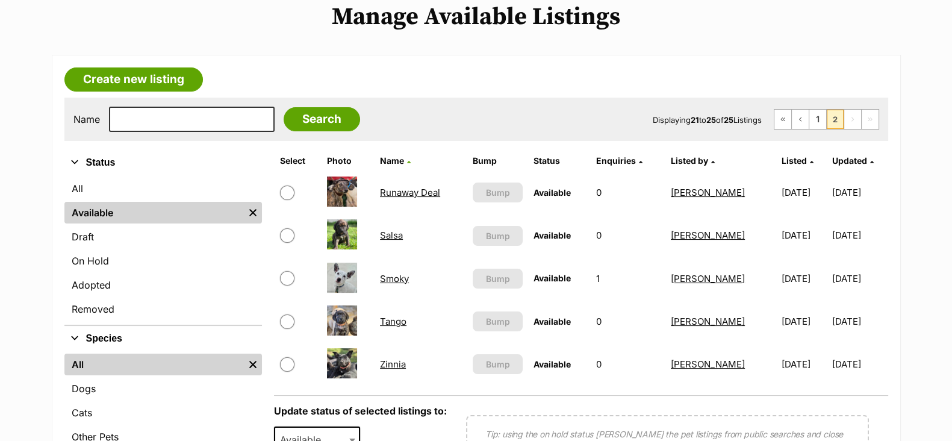
click at [399, 236] on link "Salsa" at bounding box center [391, 235] width 23 height 11
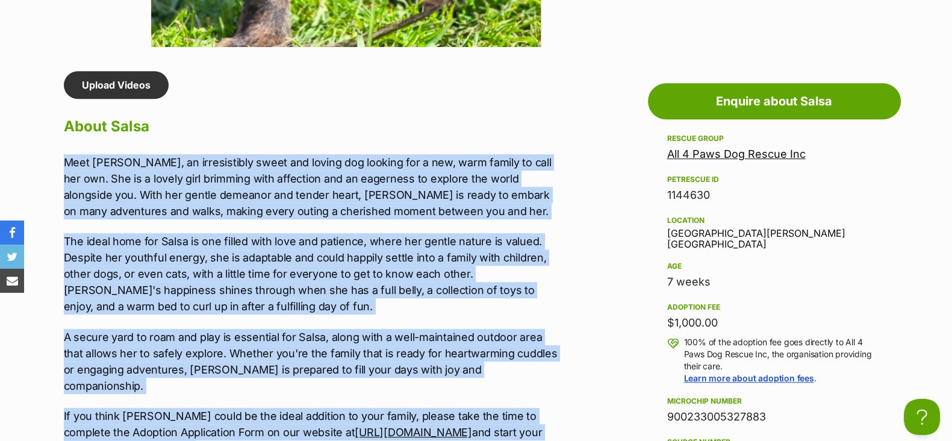
drag, startPoint x: 54, startPoint y: 158, endPoint x: 524, endPoint y: 426, distance: 540.9
click at [529, 429] on div "Upload Videos About Salsa Meet [PERSON_NAME], an irresistibly sweet and loving …" at bounding box center [307, 432] width 510 height 722
copy div "Meet [PERSON_NAME], an irresistibly sweet and loving dog looking for a new, war…"
drag, startPoint x: 787, startPoint y: 402, endPoint x: 667, endPoint y: 404, distance: 119.3
click at [667, 408] on div "900233005327883" at bounding box center [774, 416] width 214 height 17
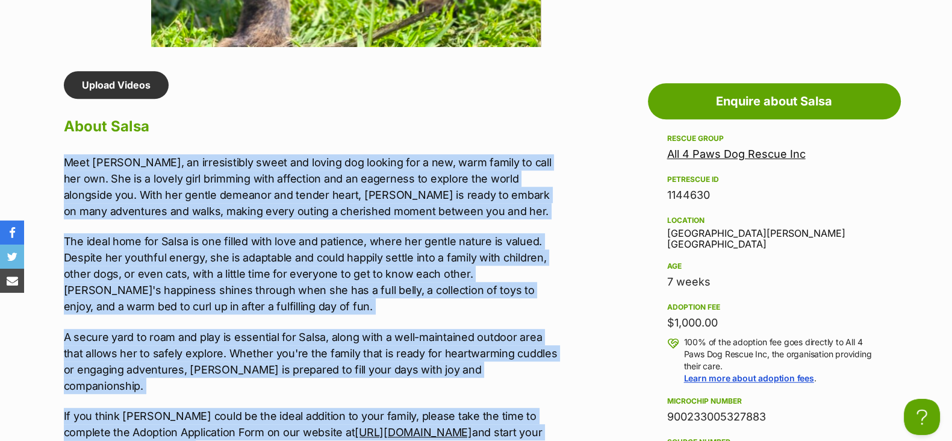
copy div "900233005327883"
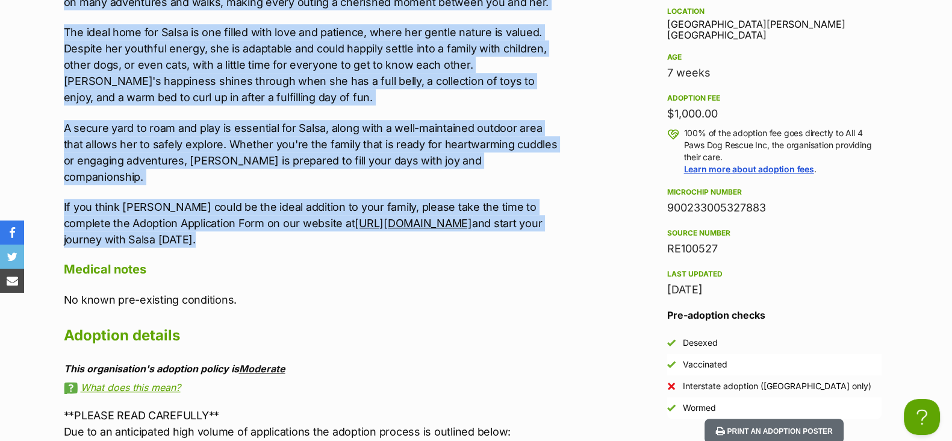
scroll to position [1280, 0]
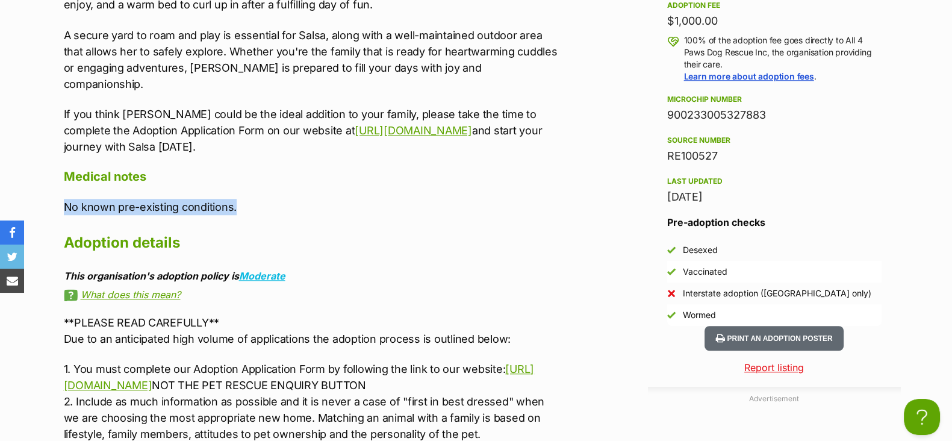
drag, startPoint x: 241, startPoint y: 190, endPoint x: 51, endPoint y: 189, distance: 190.4
click at [51, 189] on div "Advertisement Adoption information I've been adopted! This pet is no longer ava…" at bounding box center [476, 393] width 885 height 1249
copy p "No known pre-existing conditions."
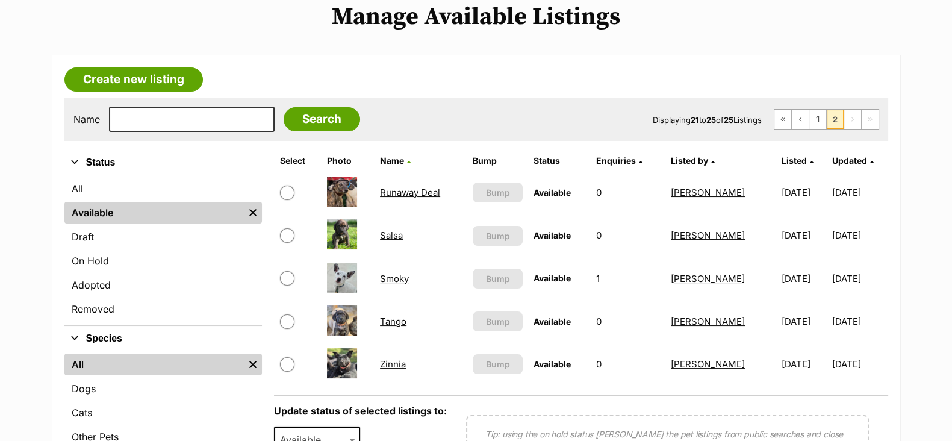
click at [392, 322] on link "Tango" at bounding box center [393, 321] width 27 height 11
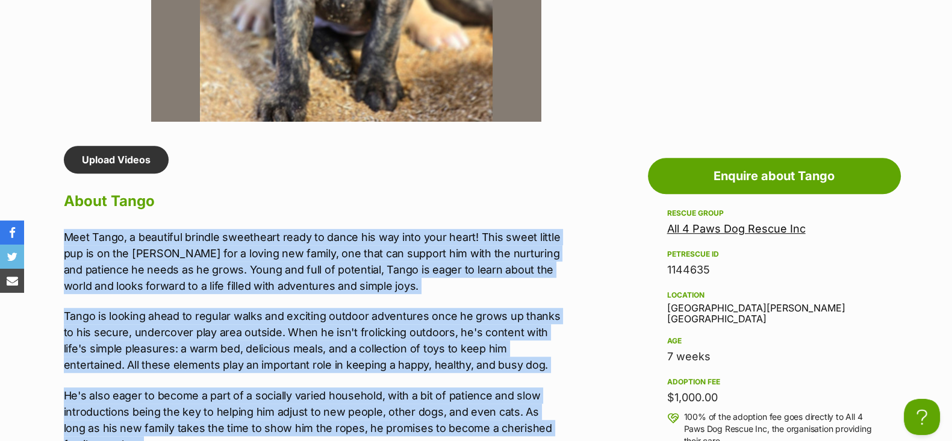
scroll to position [1008, 0]
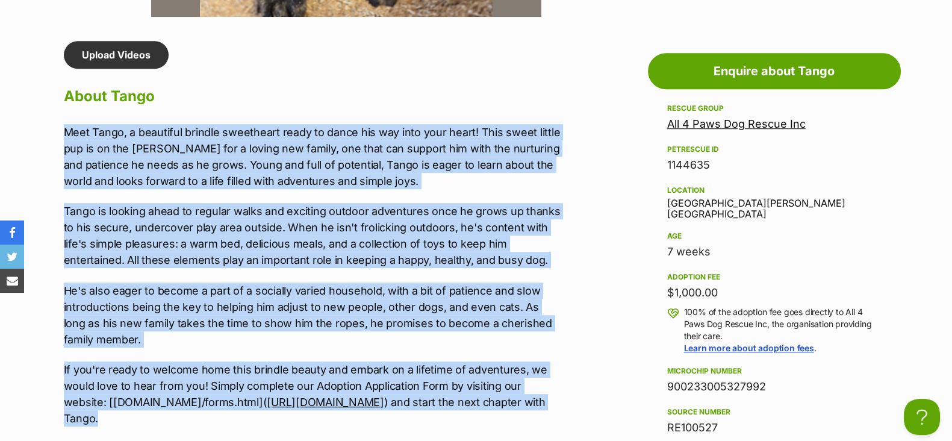
drag, startPoint x: 58, startPoint y: 232, endPoint x: 578, endPoint y: 416, distance: 551.9
copy div "Meet Tango, a beautiful brindle sweetheart ready to dance his way into your hea…"
drag, startPoint x: 773, startPoint y: 378, endPoint x: 664, endPoint y: 375, distance: 108.5
click at [664, 378] on aside "Rescue group All 4 Paws Dog Rescue Inc PetRescue ID 1144635 Location [GEOGRAPHI…" at bounding box center [774, 349] width 253 height 497
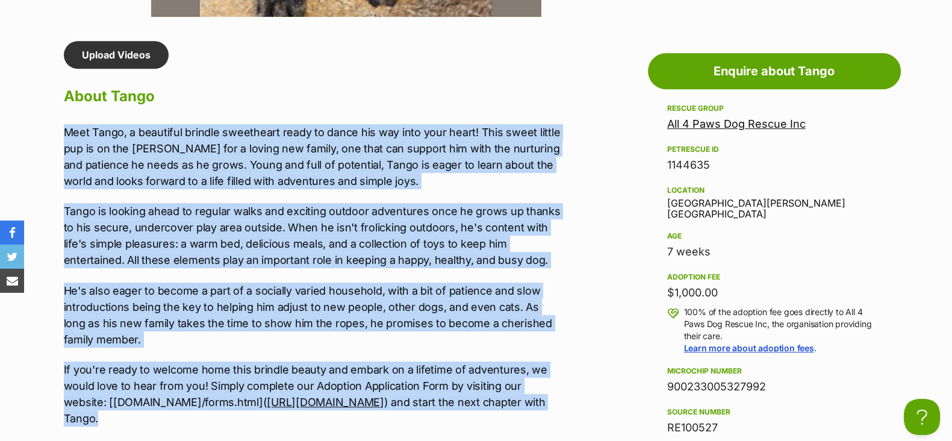
copy div "900233005327992"
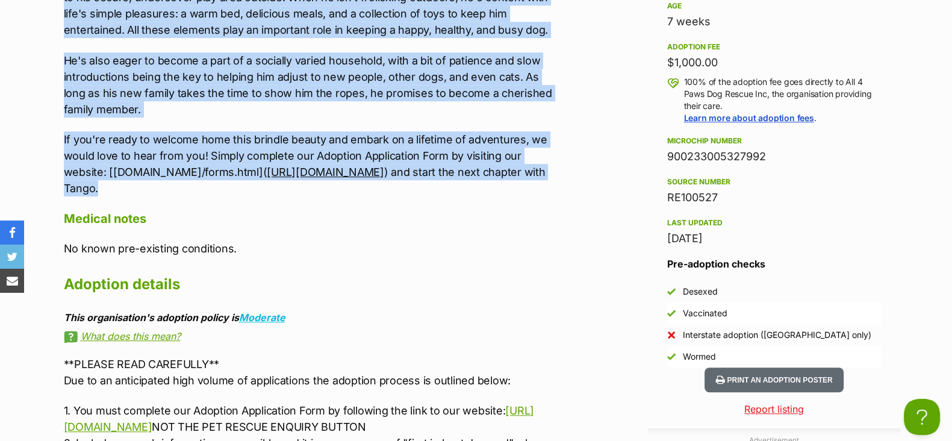
scroll to position [1310, 0]
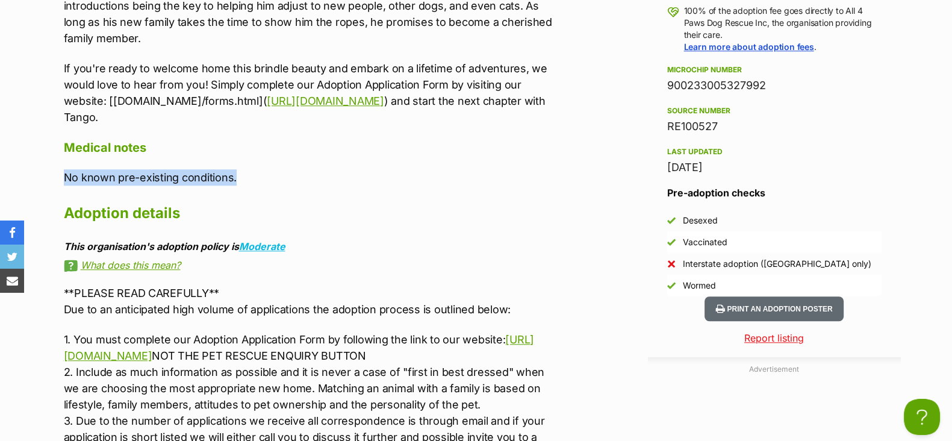
drag, startPoint x: 243, startPoint y: 179, endPoint x: 66, endPoint y: 173, distance: 177.8
click at [66, 173] on p "No known pre-existing conditions." at bounding box center [313, 177] width 498 height 16
copy p "No known pre-existing conditions."
